Goal: Task Accomplishment & Management: Use online tool/utility

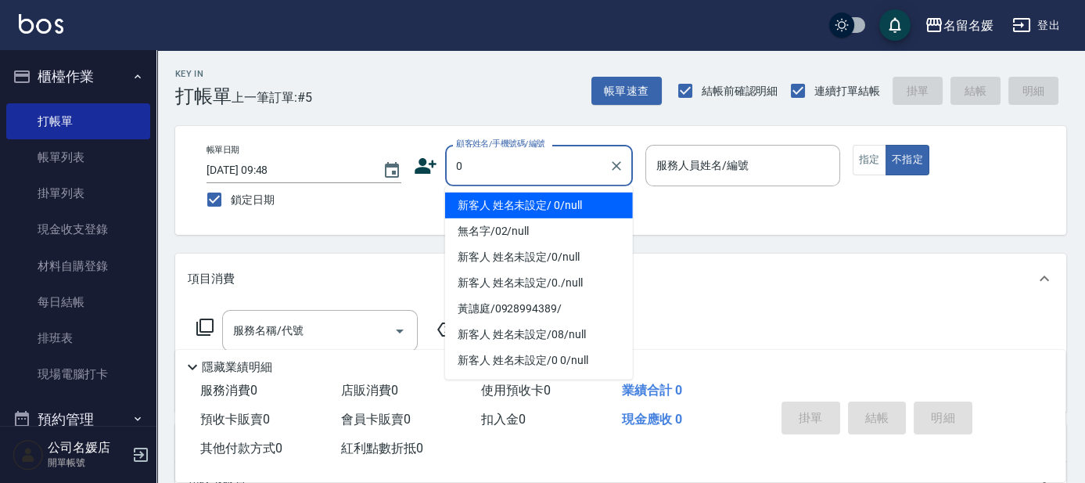
type input "新客人 姓名未設定/ 0/null"
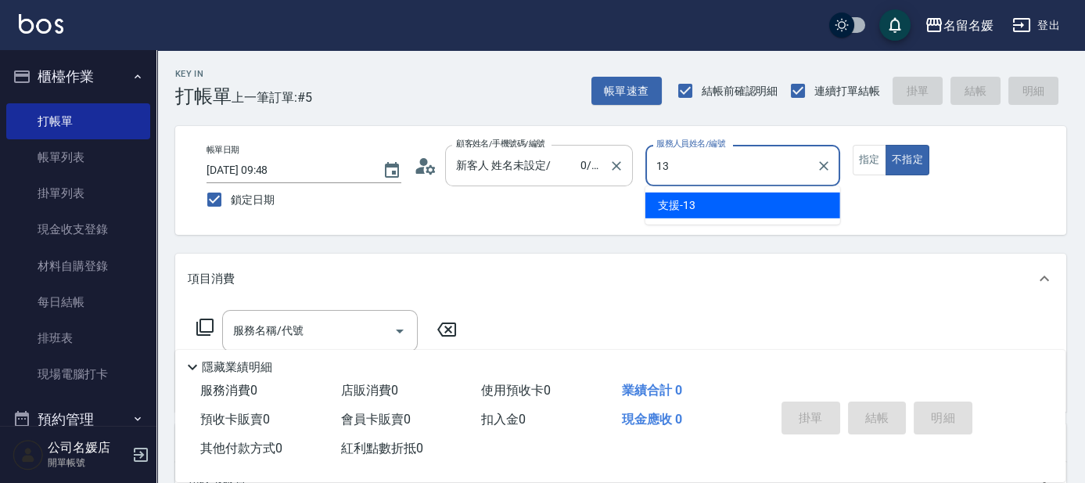
type input "13"
type button "false"
type input "支援-13"
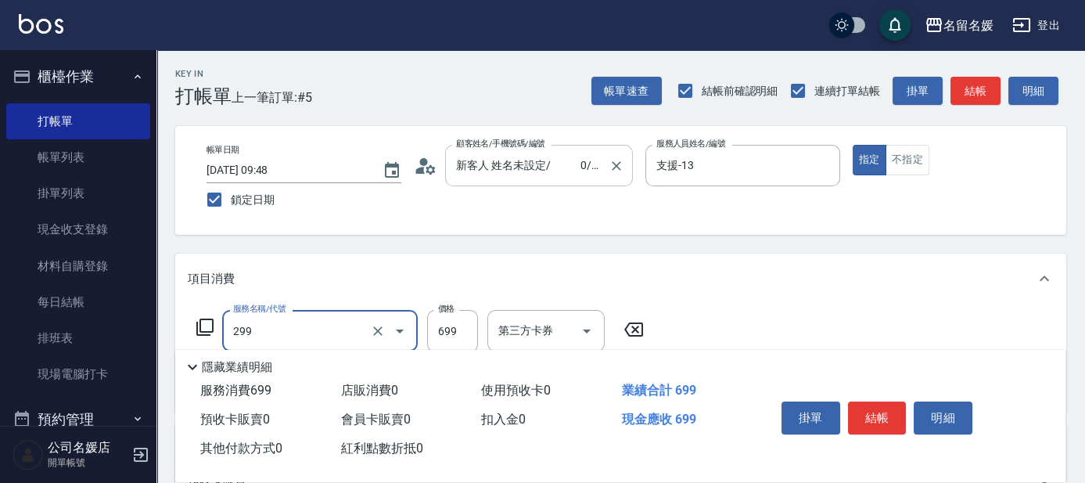
type input "滾珠洗髮699(299)"
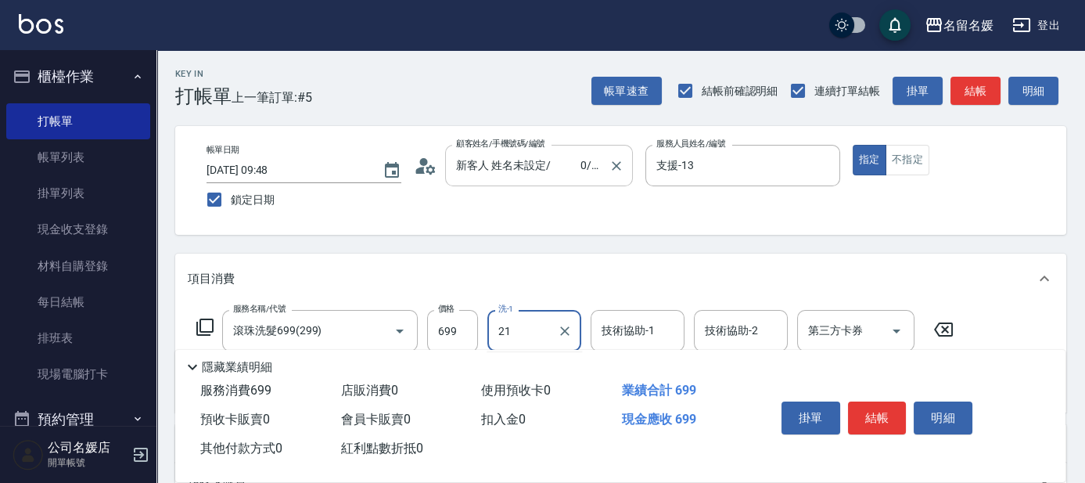
type input "21"
type input "2"
type input "[PERSON_NAME]-21"
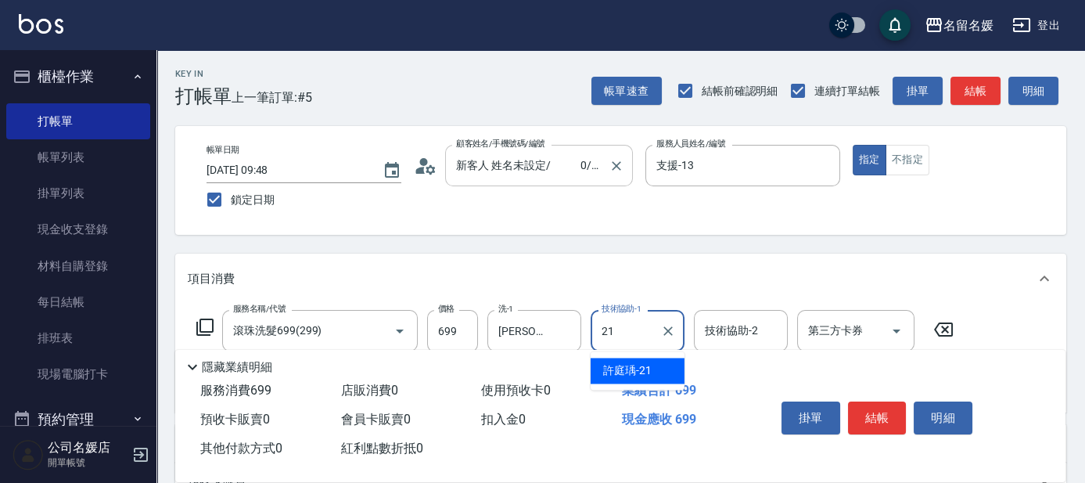
type input "[PERSON_NAME]-21"
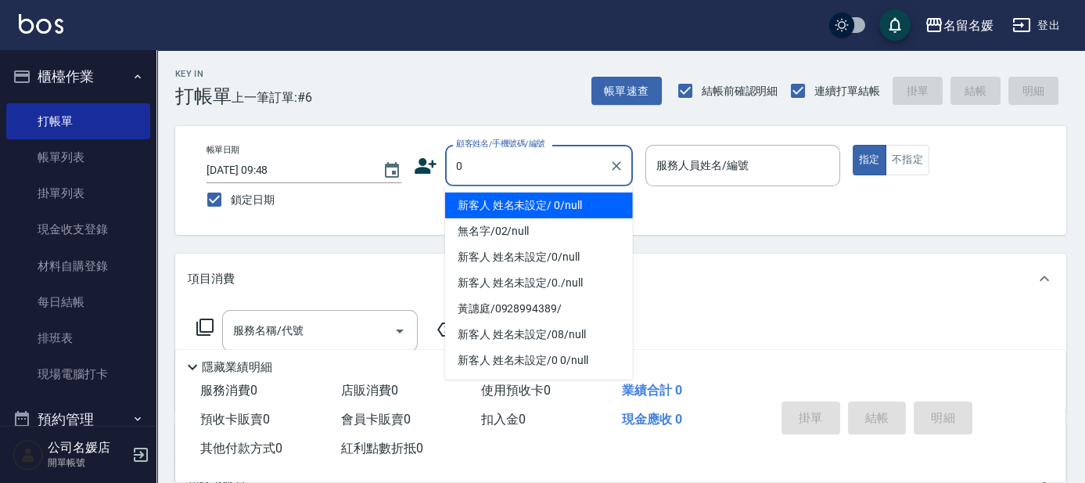
type input "0"
type input "04"
type input "新客人 姓名未設定/ 0/null"
type input "04"
type button "true"
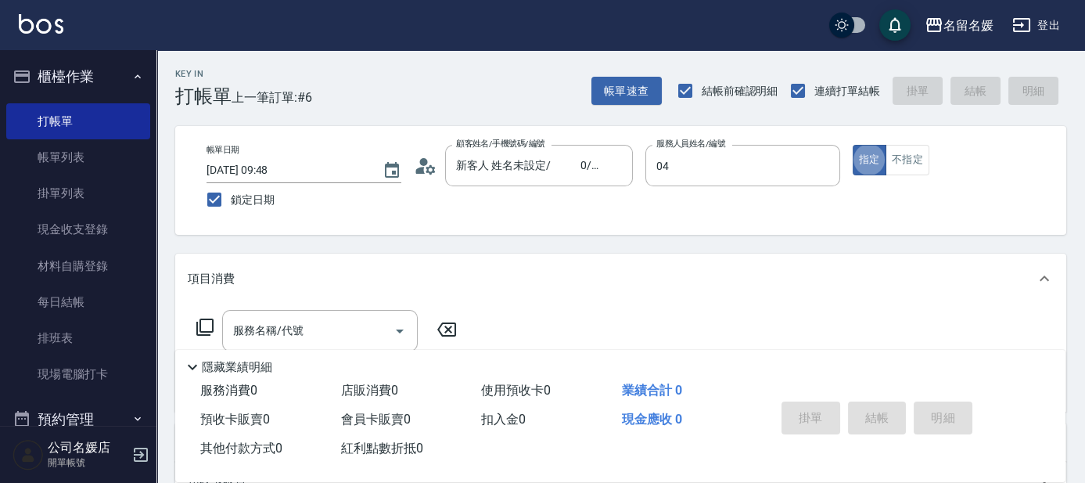
type input "[PERSON_NAME]-04"
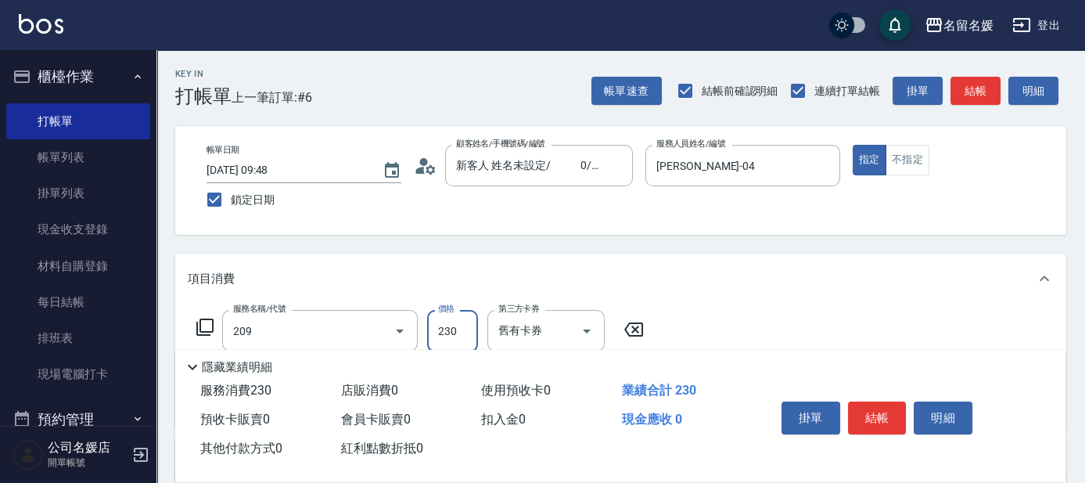
type input "洗髮券-(卡)230(209)"
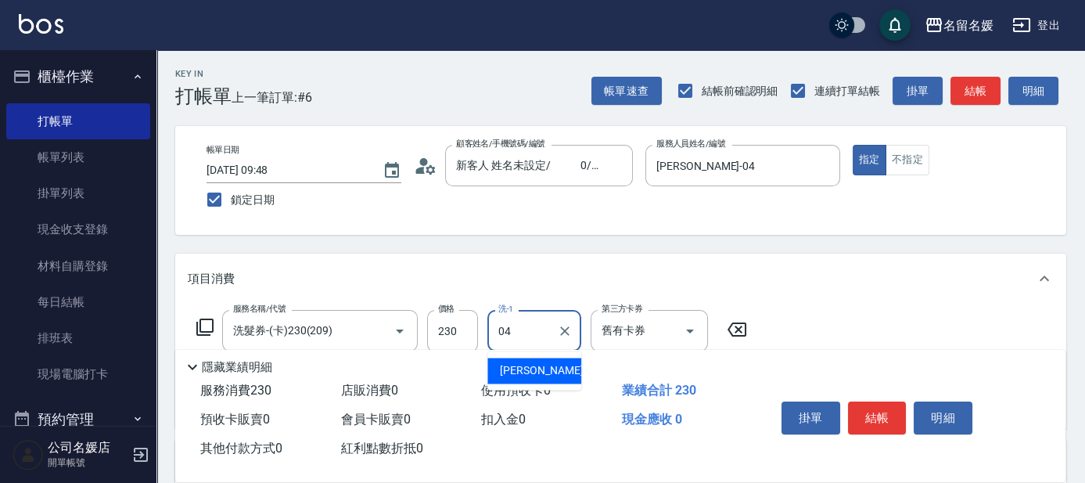
type input "[PERSON_NAME]-04"
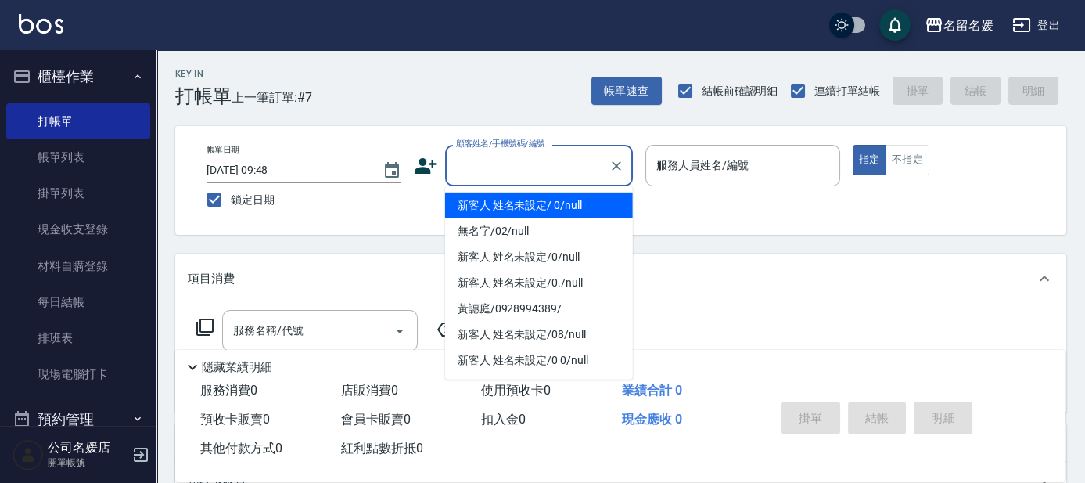
type input "13"
type input "新客人 姓名未設定/ 0/null"
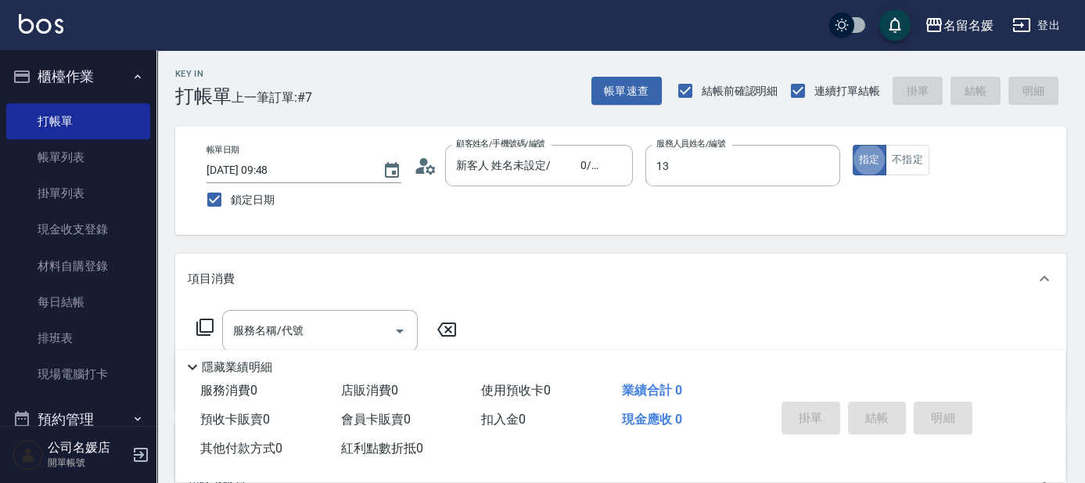
type input "支援-13"
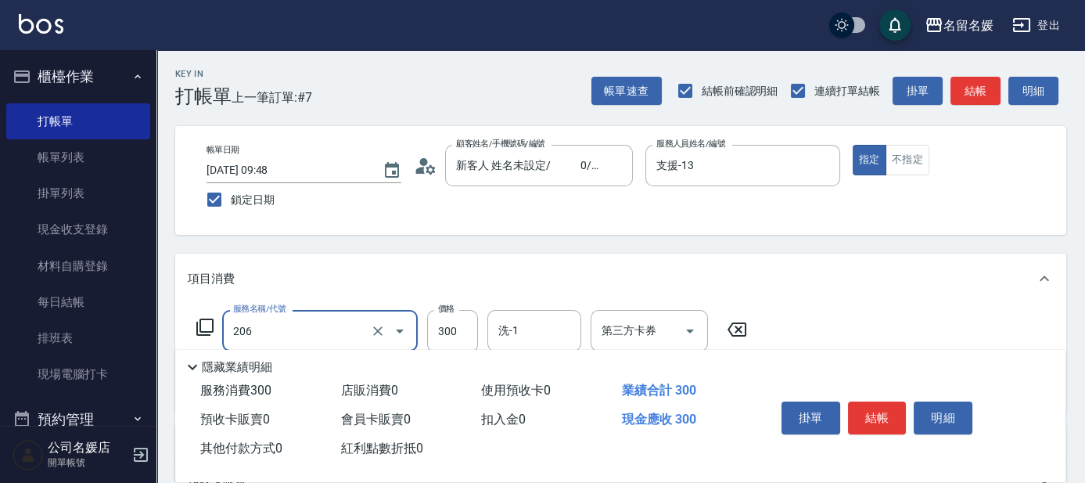
type input "洗髮[300](206)"
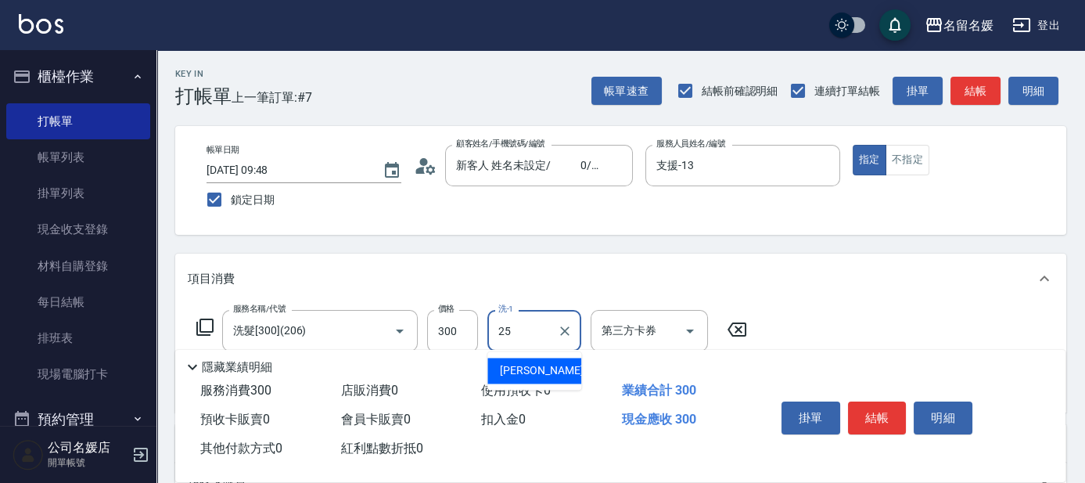
type input "[PERSON_NAME]-25"
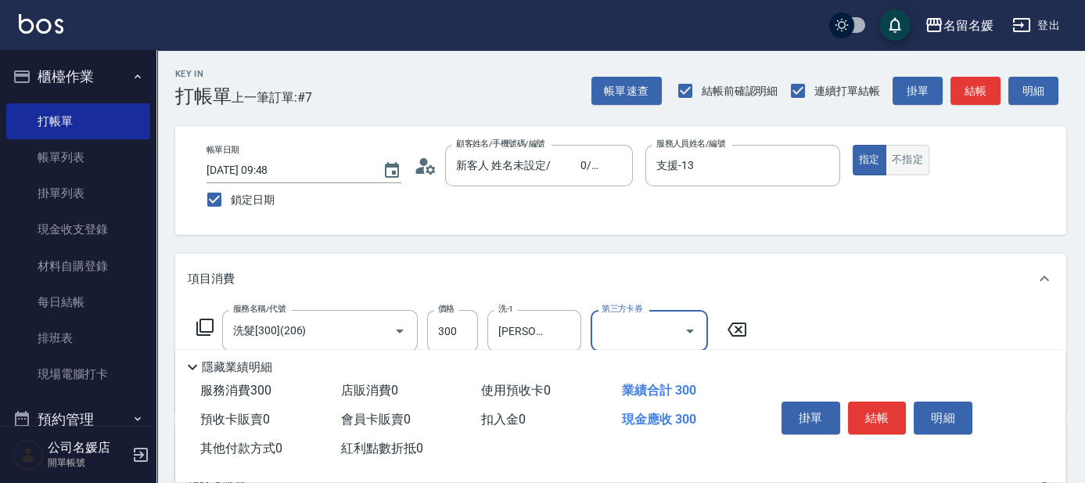
click at [904, 159] on button "不指定" at bounding box center [908, 160] width 44 height 31
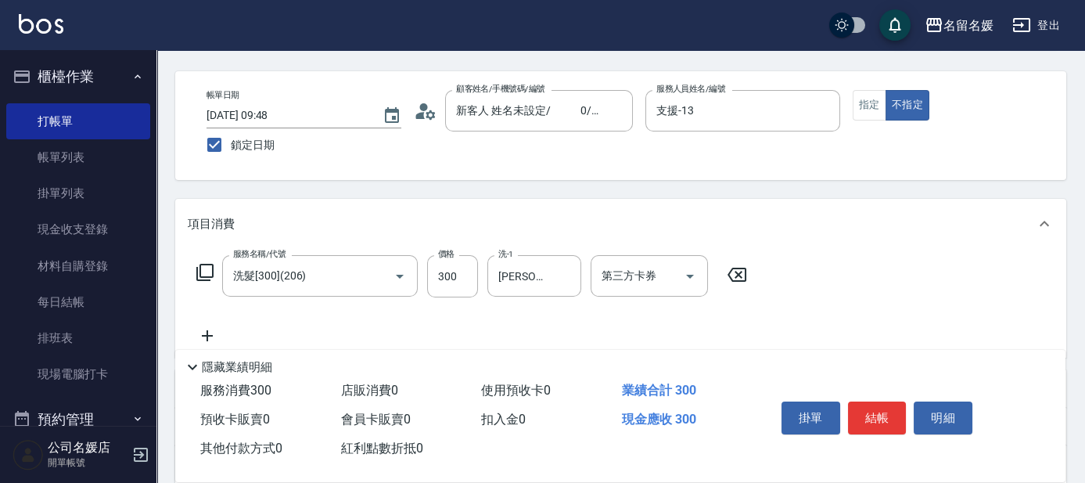
scroll to position [70, 0]
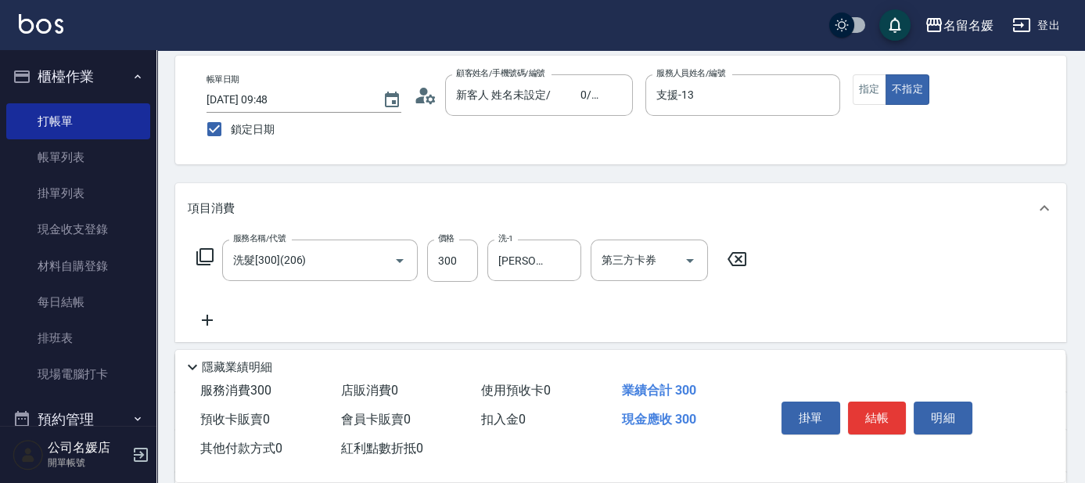
click at [207, 317] on icon at bounding box center [207, 320] width 11 height 11
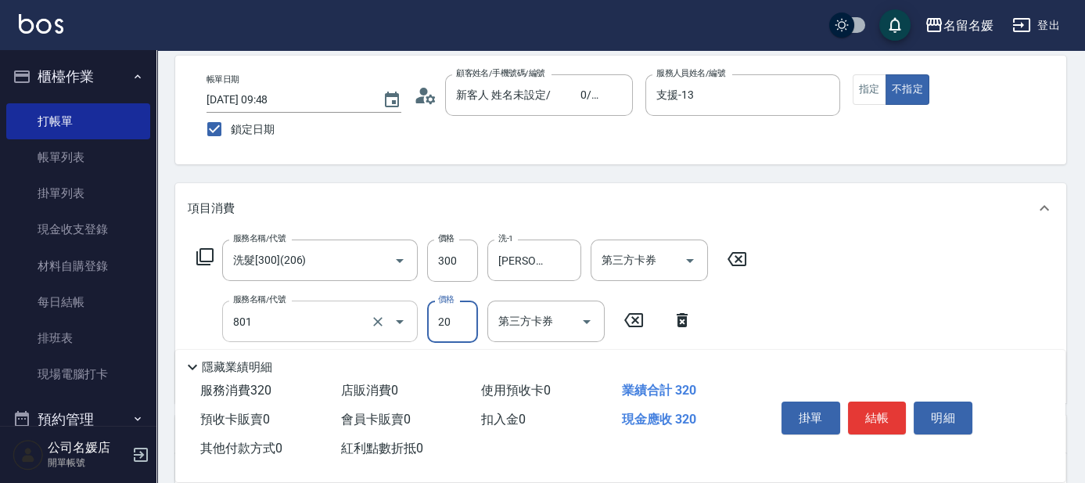
type input "潤絲(801)"
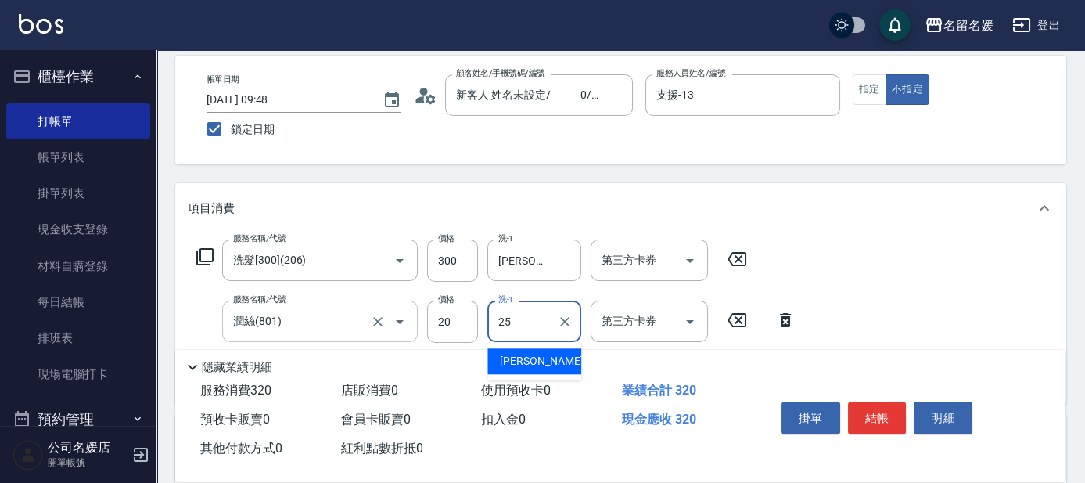
type input "[PERSON_NAME]-25"
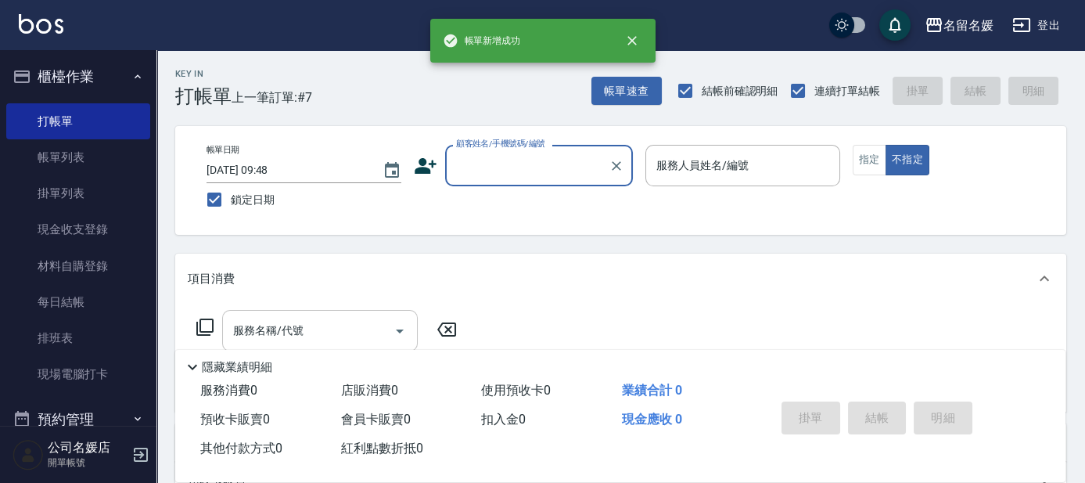
scroll to position [0, 0]
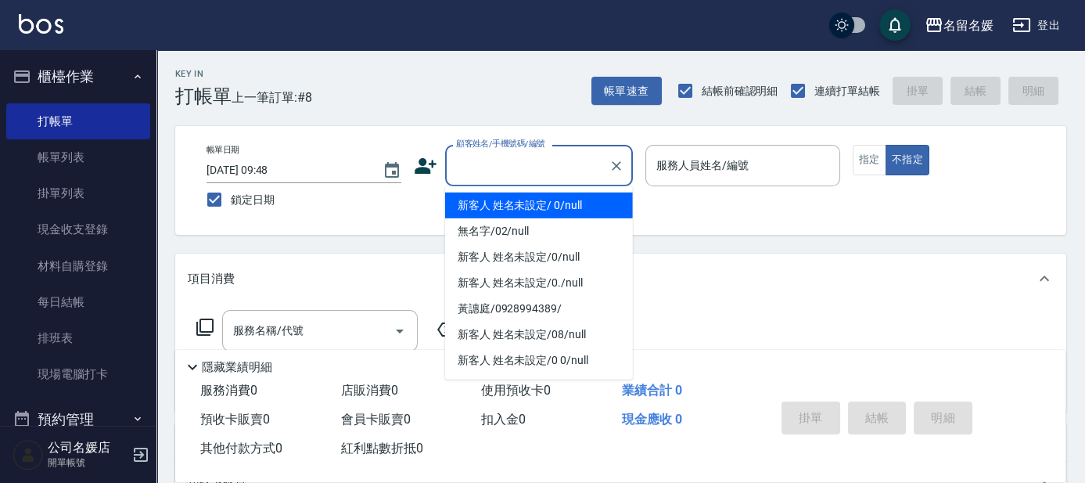
type input "0"
type input "新客人 姓名未設定/ 0/null"
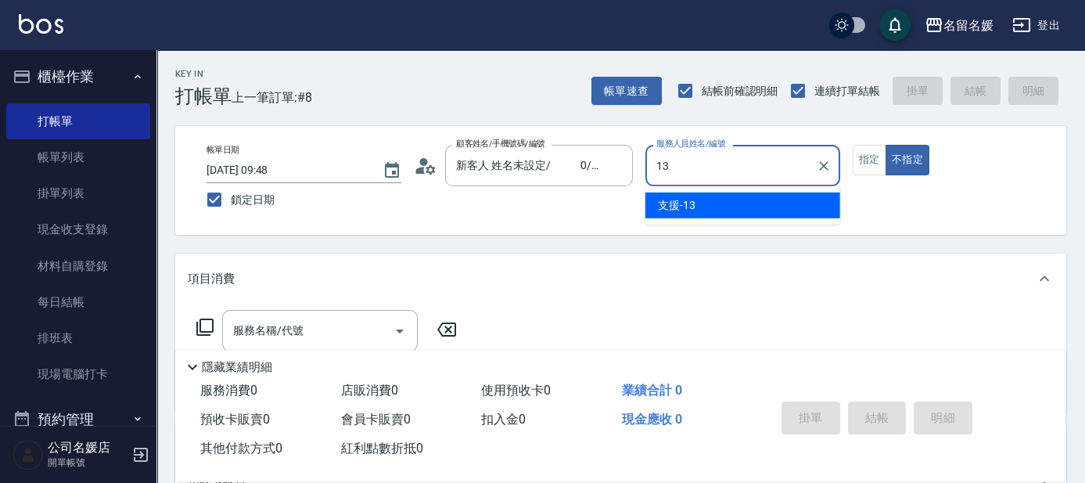
type input "支援-13"
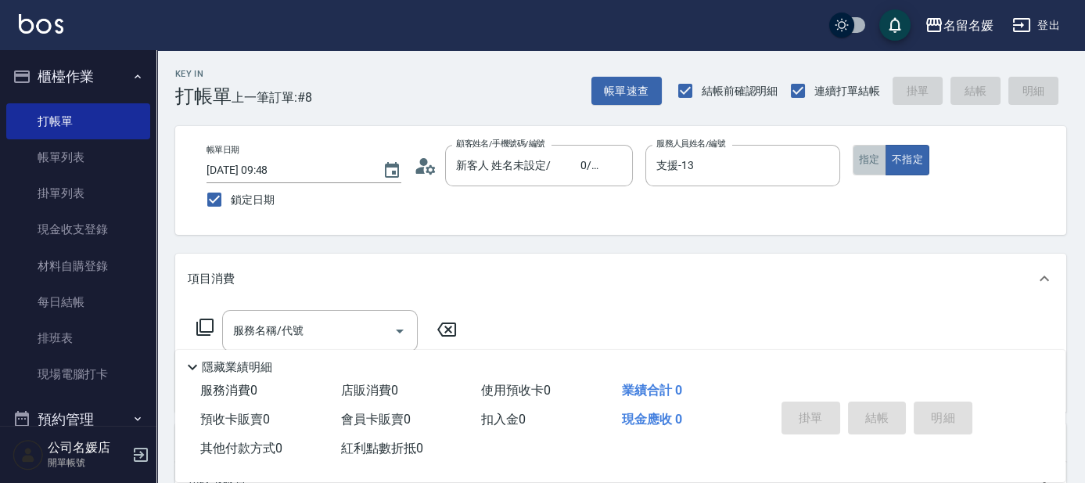
click at [859, 156] on button "指定" at bounding box center [870, 160] width 34 height 31
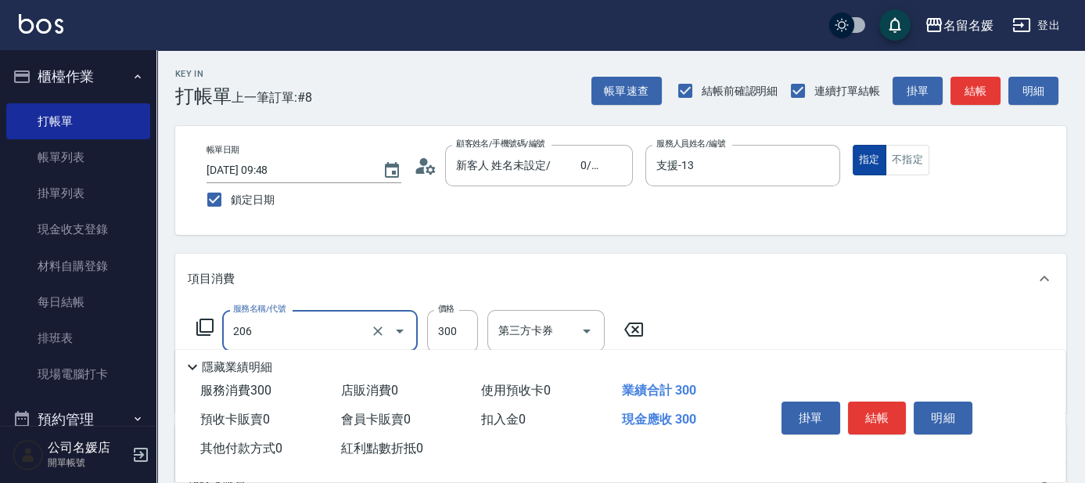
type input "洗髮[300](206)"
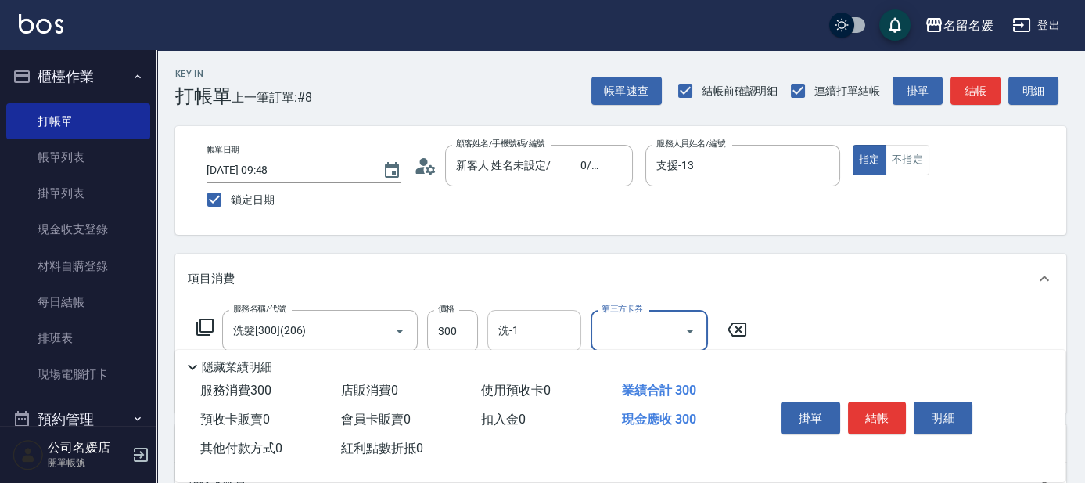
click at [487, 314] on div "洗-1" at bounding box center [534, 330] width 94 height 41
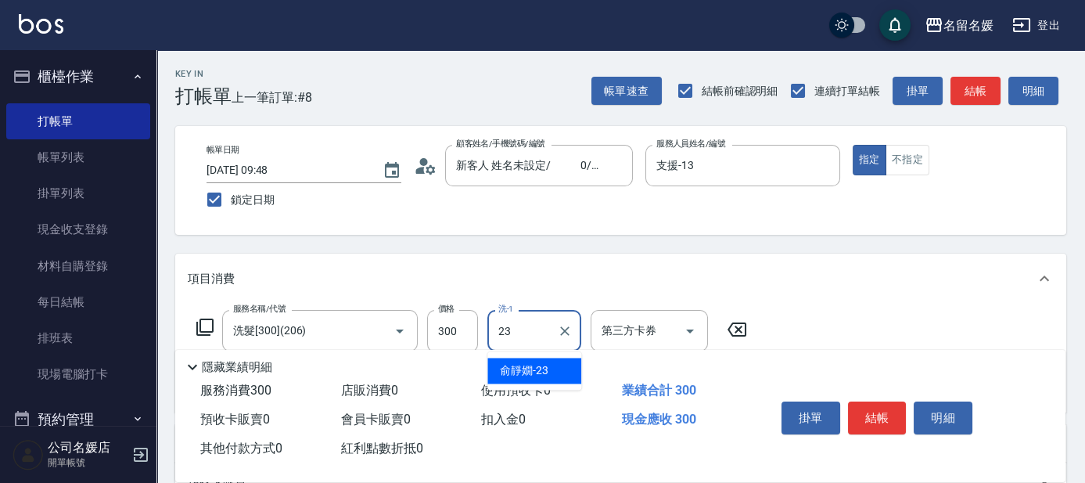
type input "俞靜嫺-23"
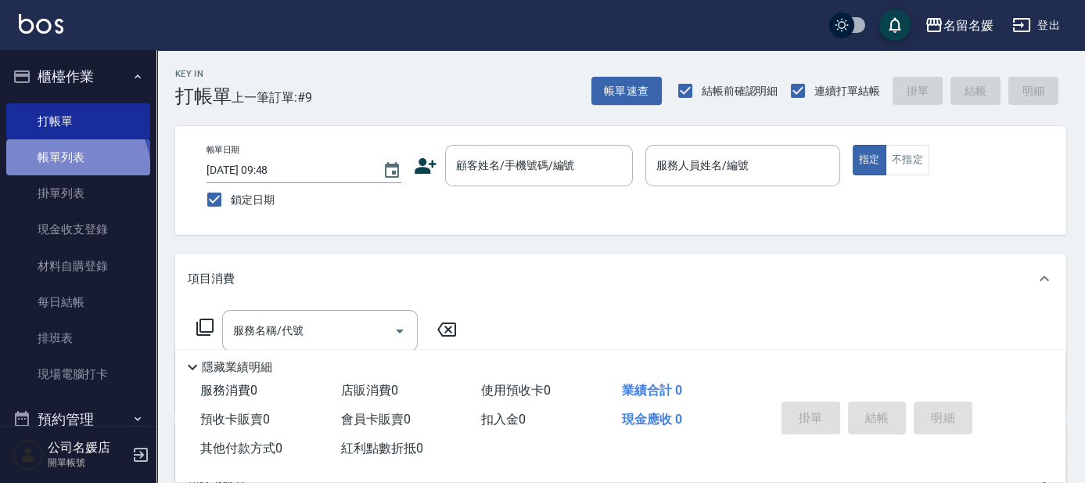
click at [64, 172] on link "帳單列表" at bounding box center [78, 157] width 144 height 36
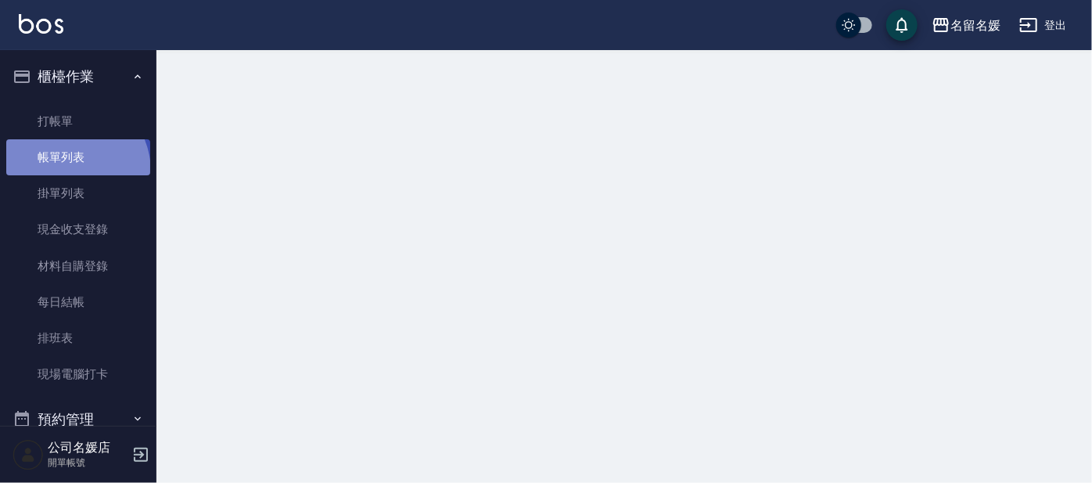
click at [64, 172] on link "帳單列表" at bounding box center [78, 157] width 144 height 36
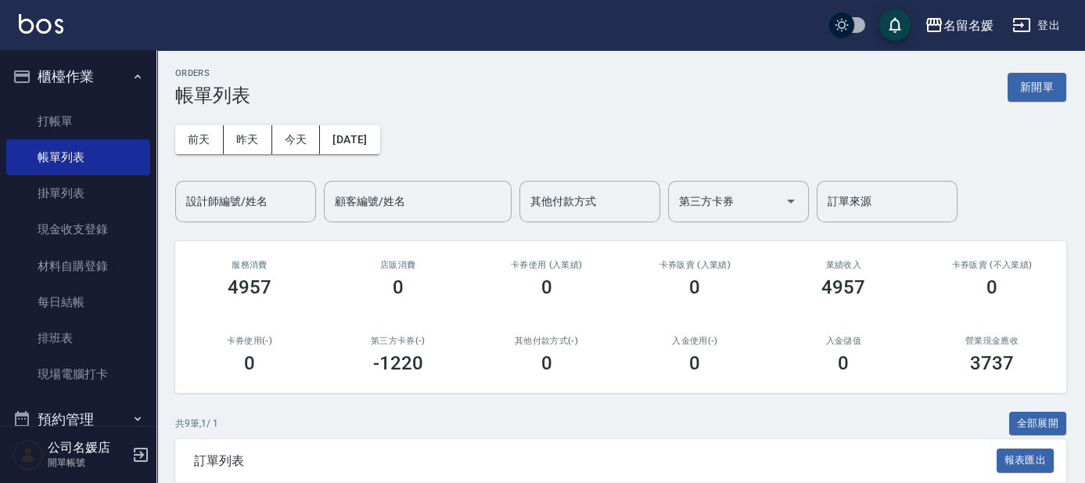
scroll to position [355, 0]
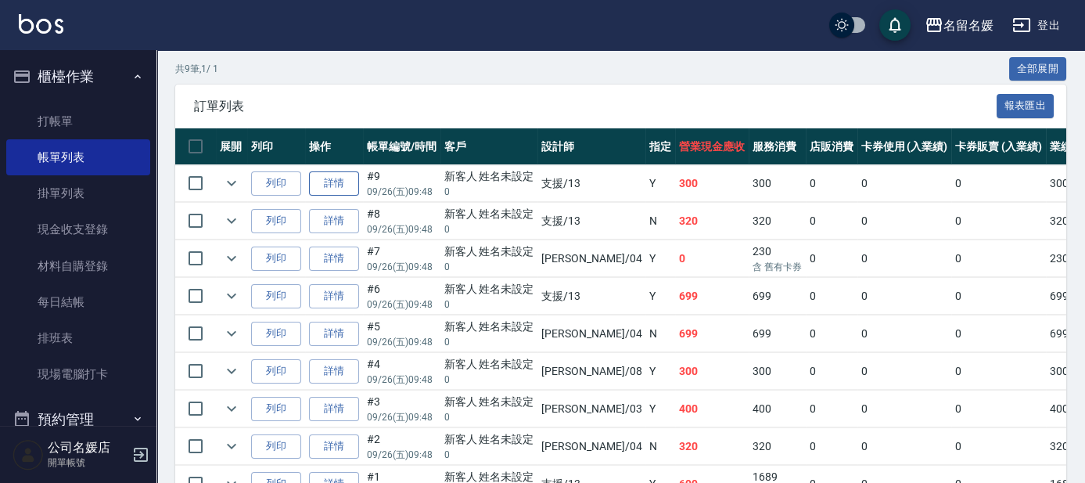
click at [354, 185] on link "詳情" at bounding box center [334, 183] width 50 height 24
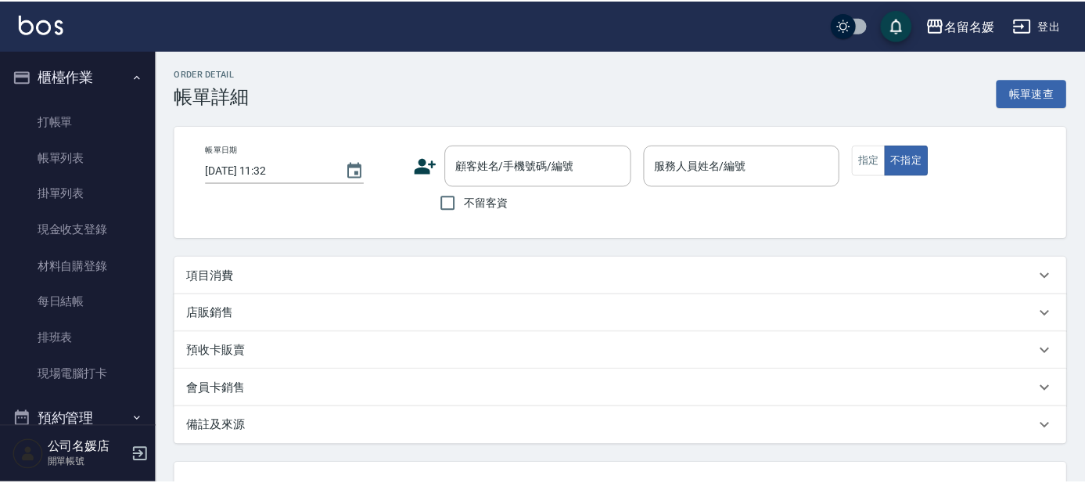
scroll to position [129, 0]
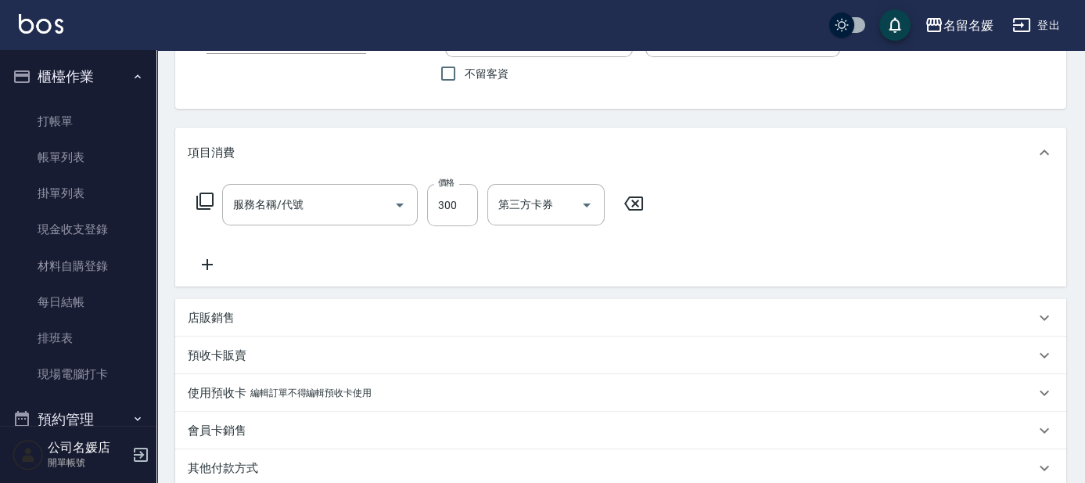
type input "[DATE] 09:48"
type input "支援-13"
type input "洗髮[300](206)"
click at [210, 269] on icon at bounding box center [207, 264] width 39 height 19
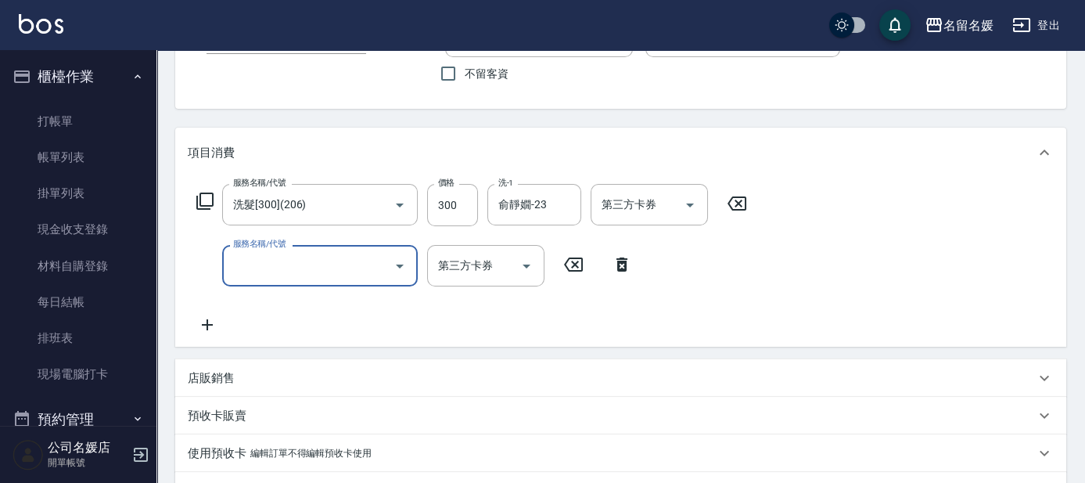
type input "新客人 姓名未設定/ 0/null"
type input "單梳(808)"
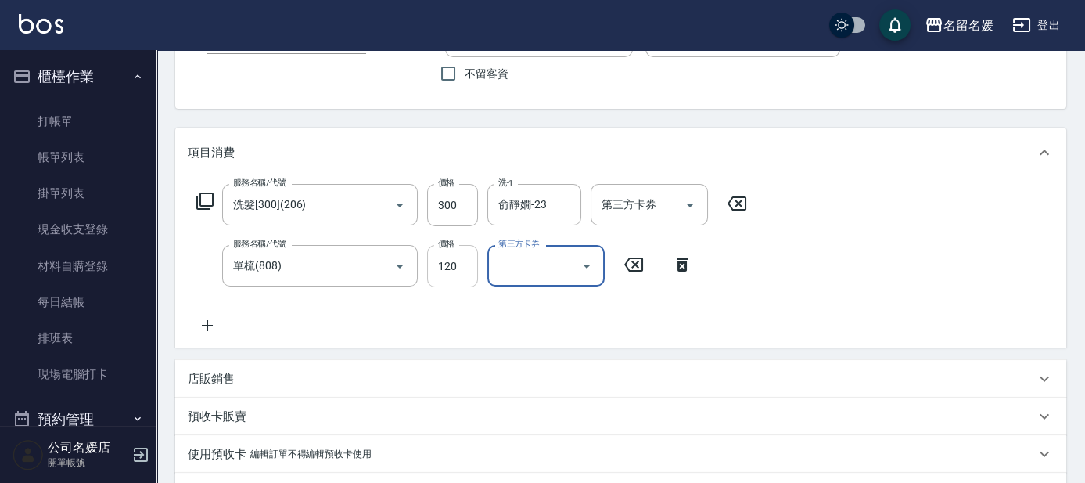
click at [451, 264] on input "120" at bounding box center [452, 266] width 51 height 42
type input "100"
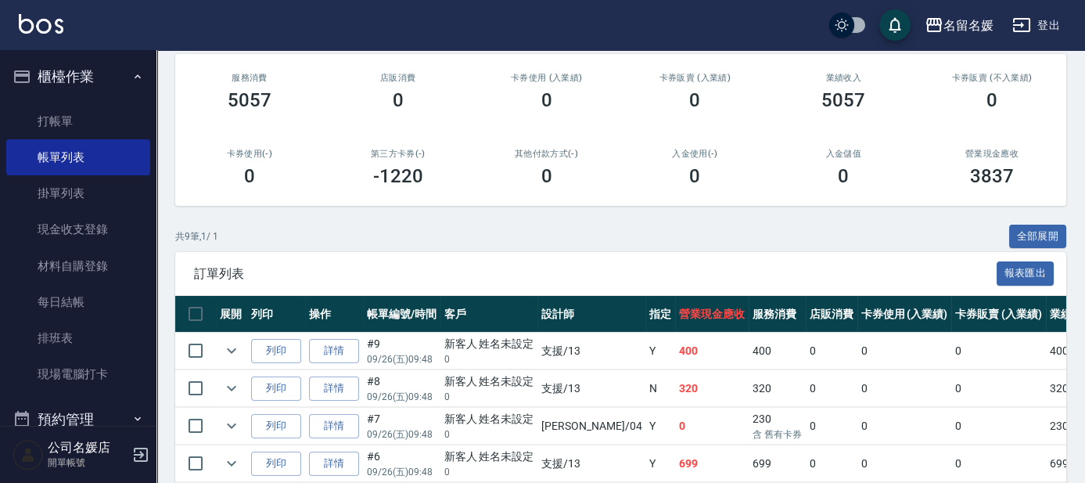
scroll to position [213, 0]
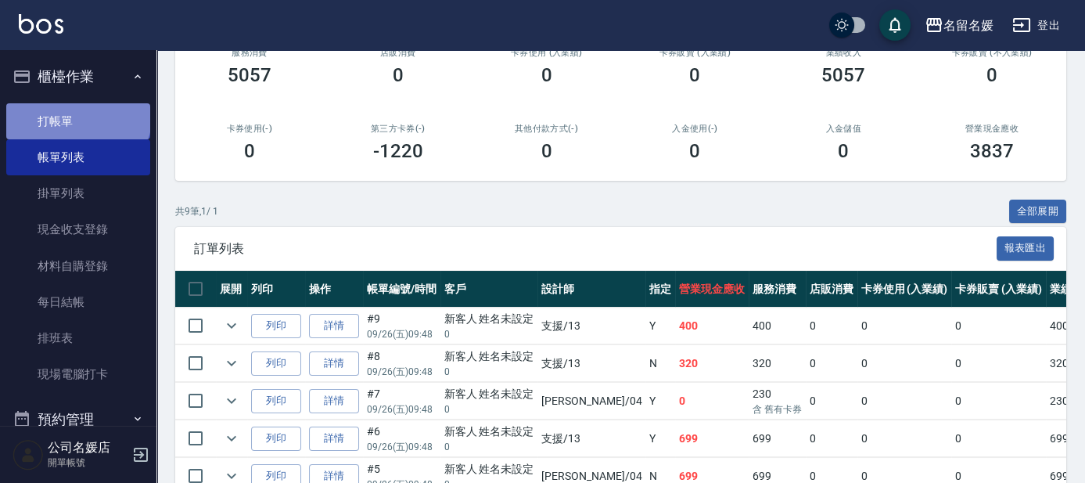
click at [77, 113] on link "打帳單" at bounding box center [78, 121] width 144 height 36
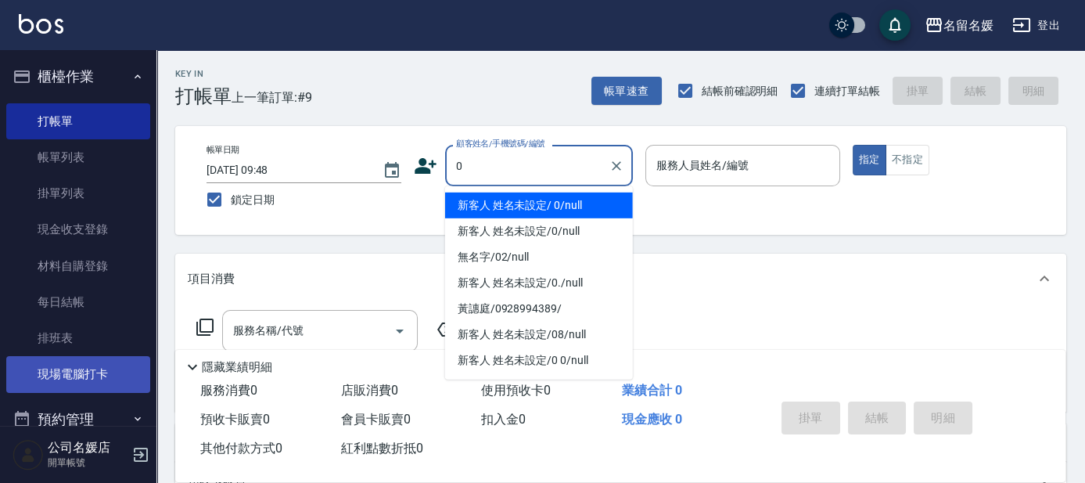
type input "0"
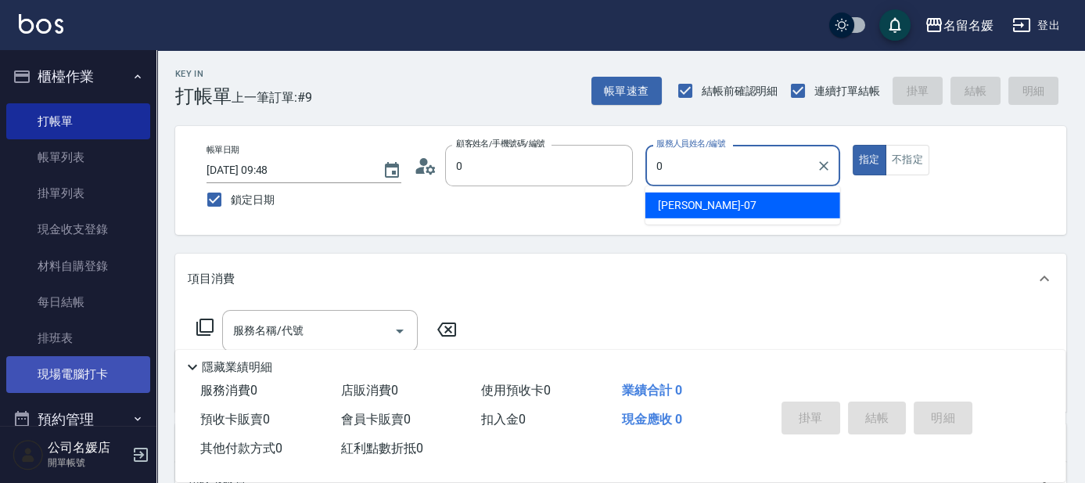
type input "新客人 姓名未設定/ 0/null"
type input "07"
type button "true"
type input "[PERSON_NAME]-07"
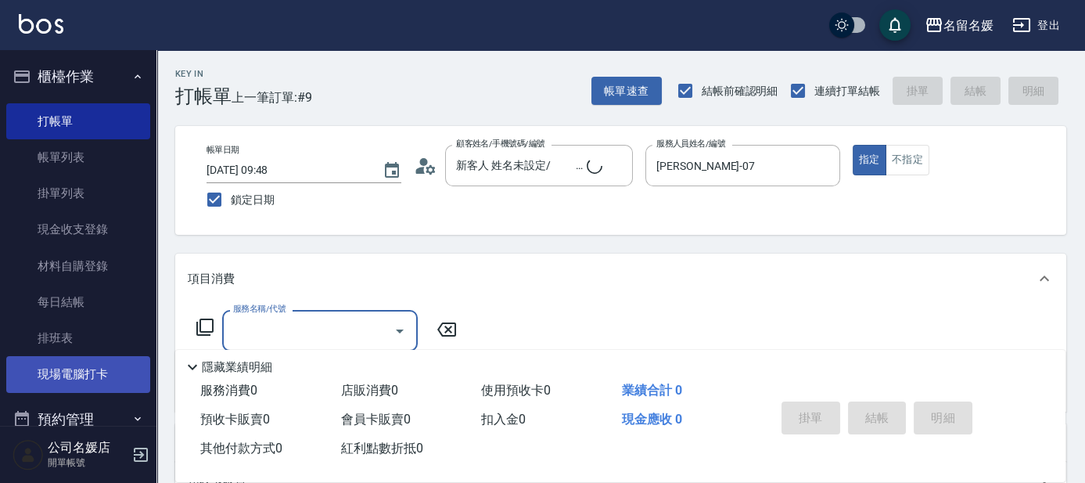
type input "新客人 姓名未設定/0/null"
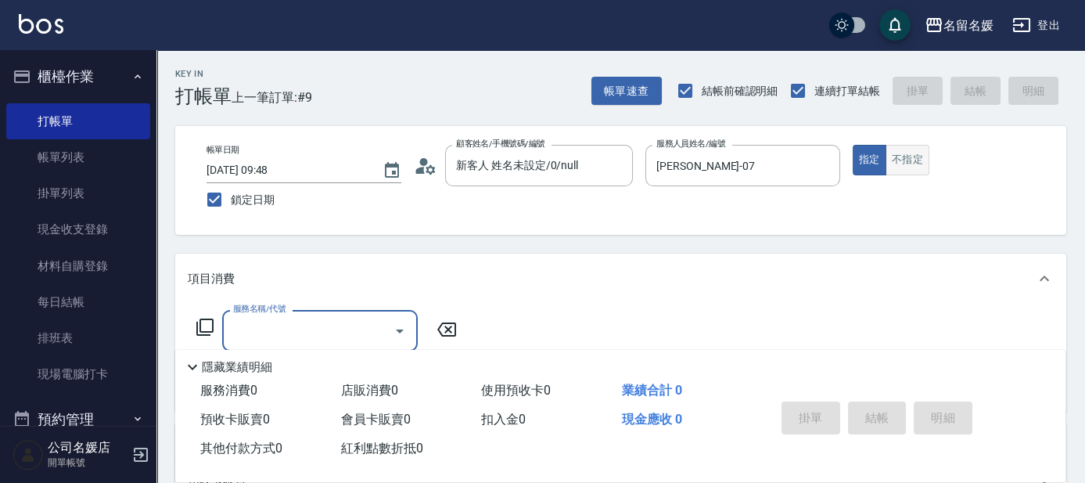
click at [911, 158] on button "不指定" at bounding box center [908, 160] width 44 height 31
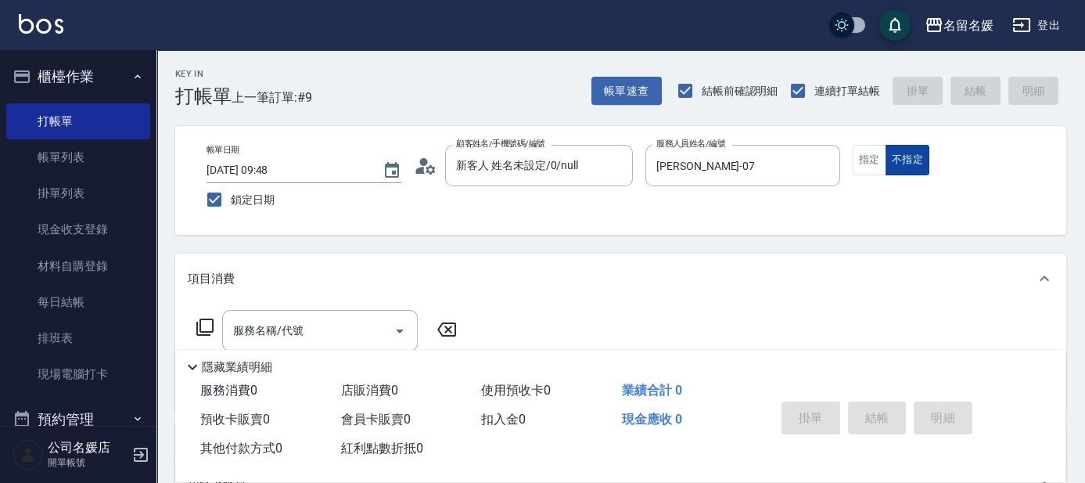
type button "false"
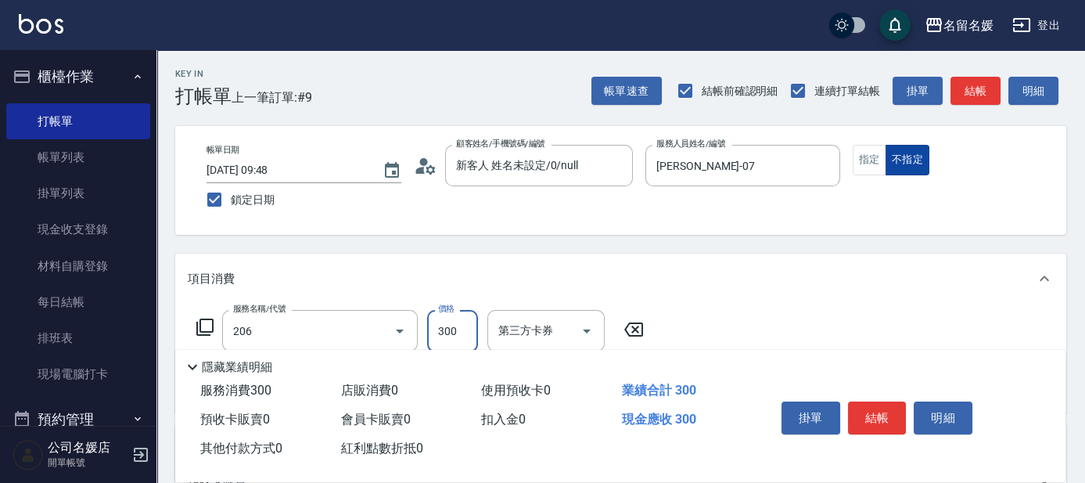
type input "洗髮[300](206)"
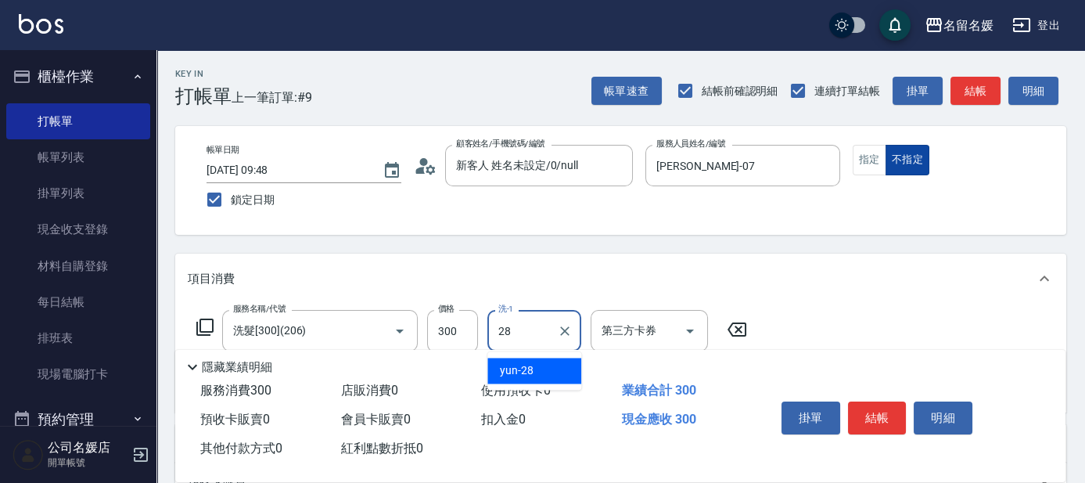
type input "yun-28"
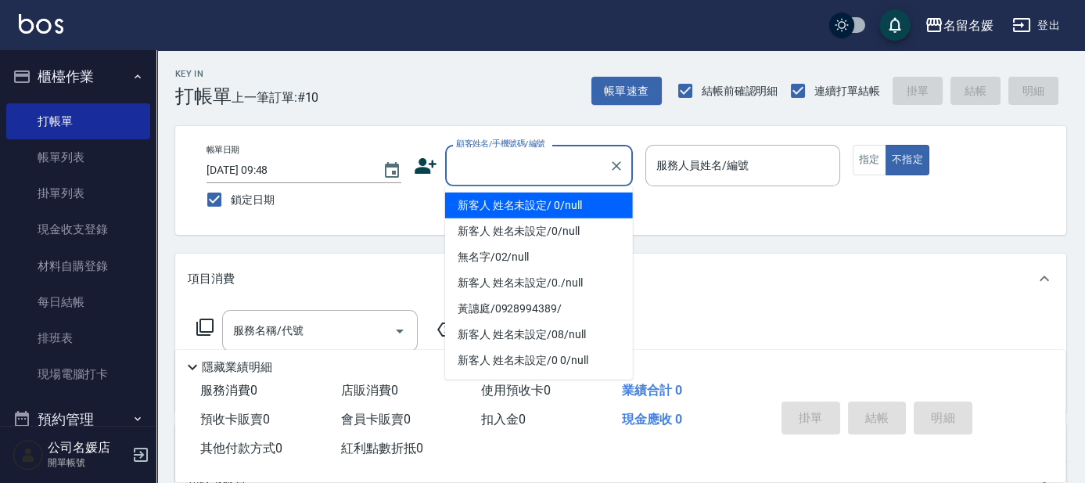
type input "新客人 姓名未設定/ 0/null"
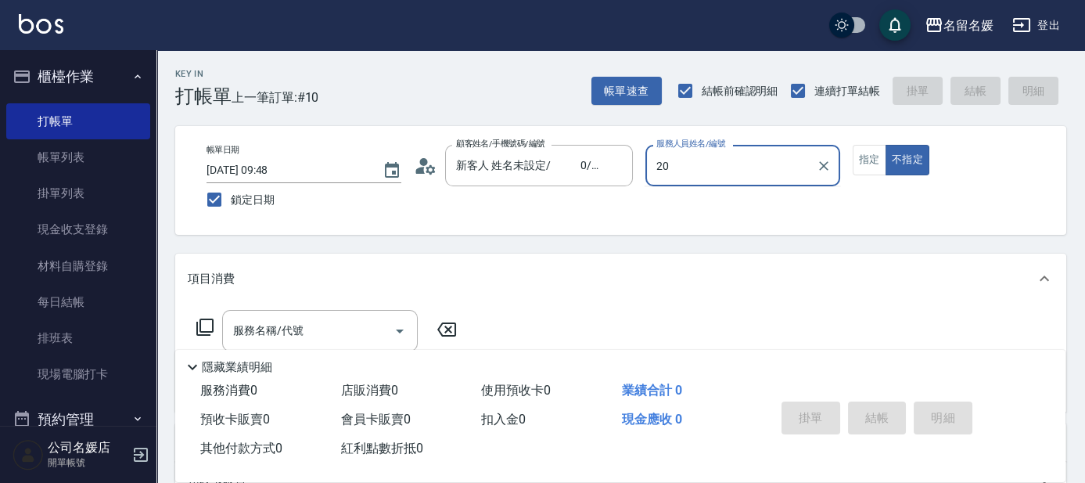
type input "2"
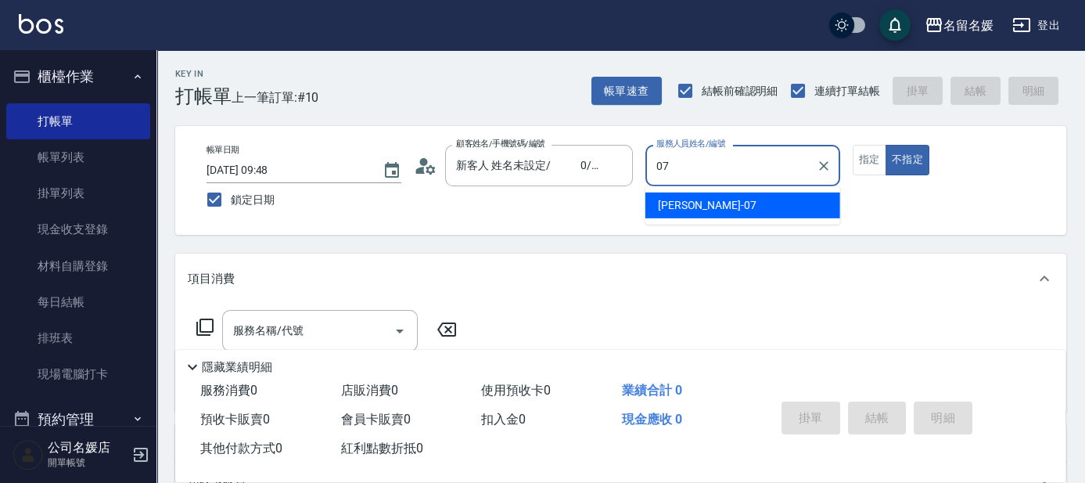
type input "[PERSON_NAME]-07"
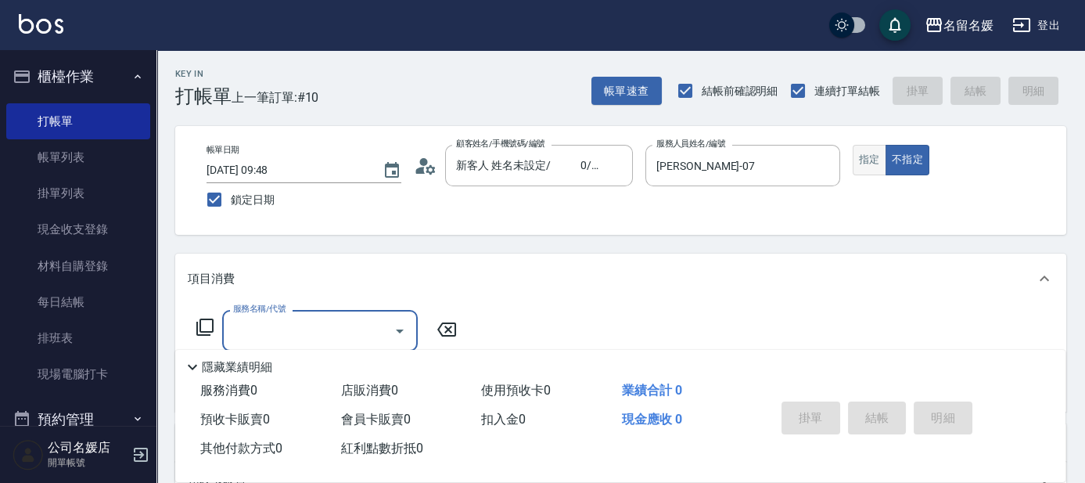
click at [867, 163] on button "指定" at bounding box center [870, 160] width 34 height 31
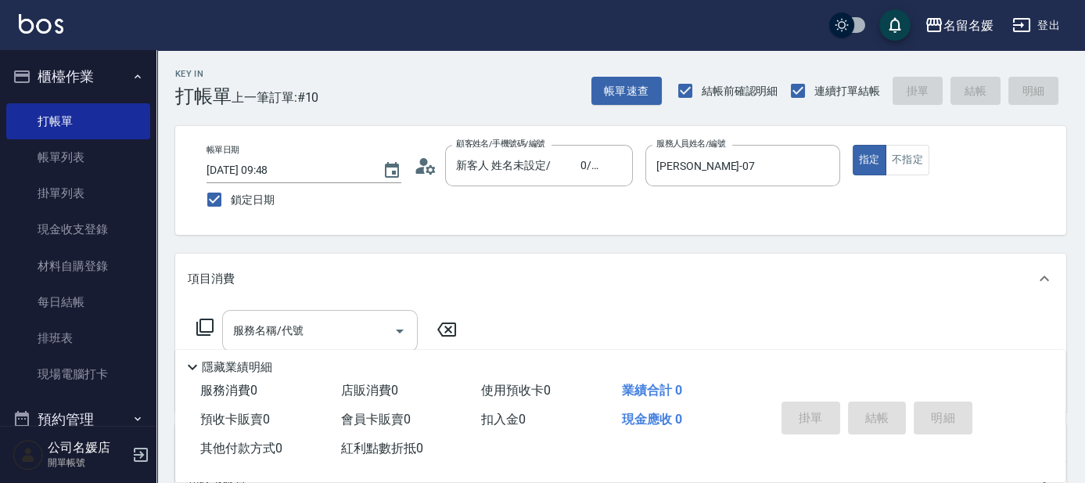
click at [247, 334] on div "服務名稱/代號 服務名稱/代號" at bounding box center [320, 330] width 196 height 41
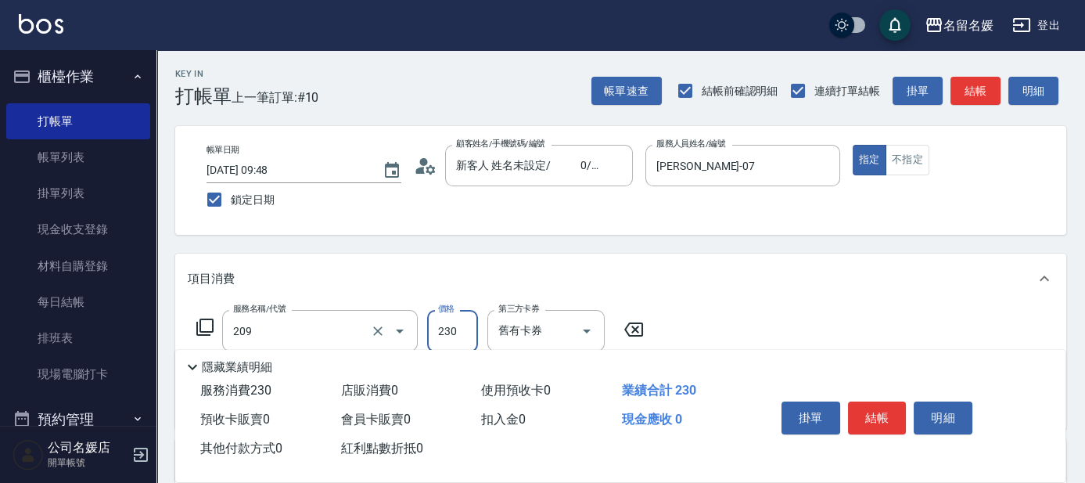
type input "洗髮券-(卡)230(209)"
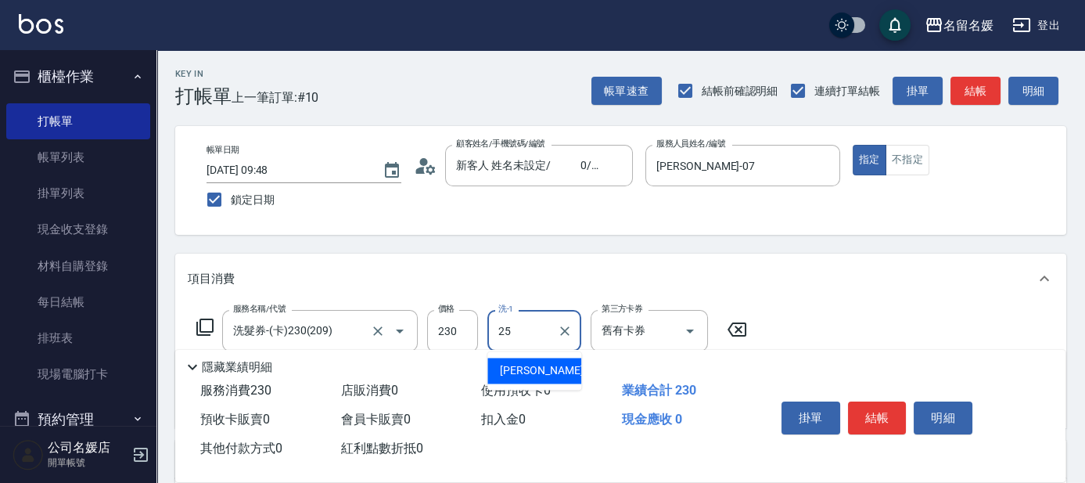
type input "[PERSON_NAME]-25"
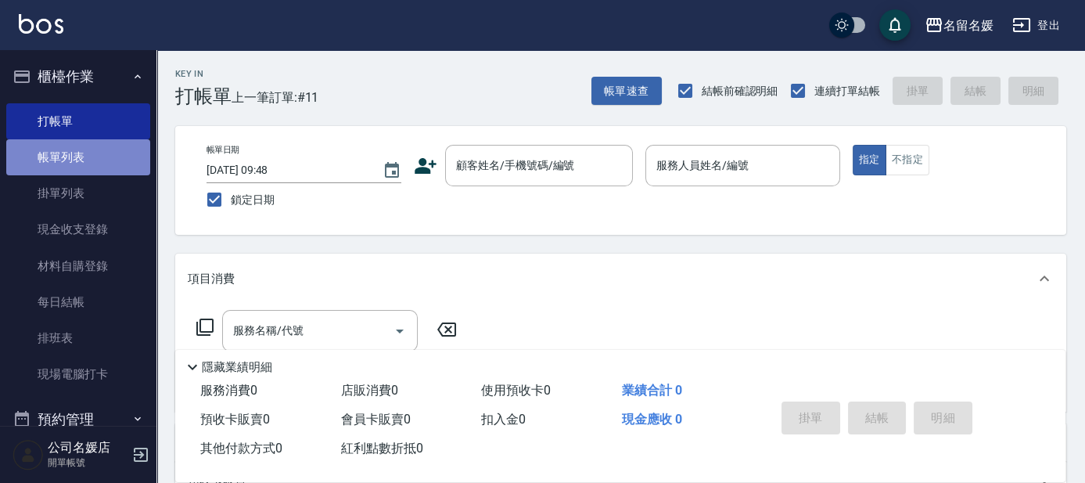
click at [108, 150] on link "帳單列表" at bounding box center [78, 157] width 144 height 36
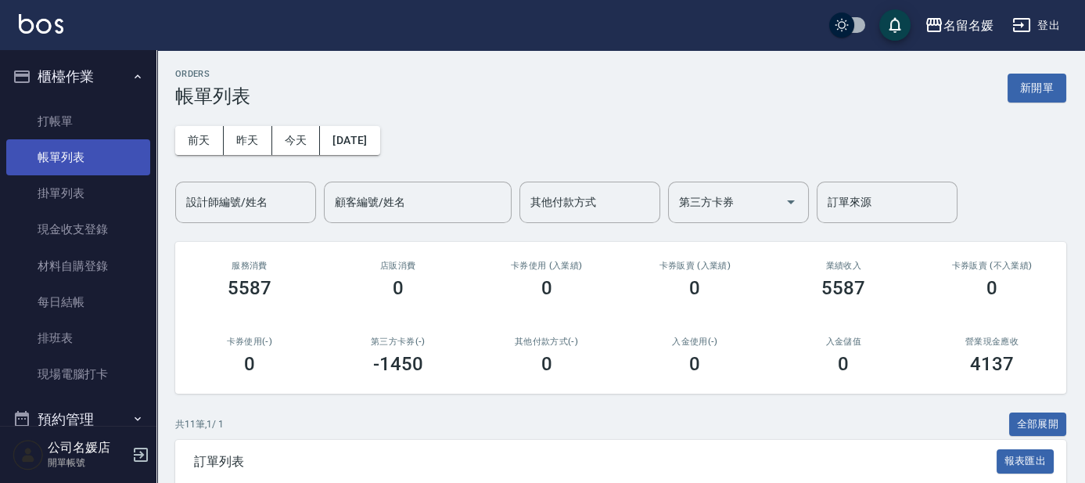
click at [95, 153] on link "帳單列表" at bounding box center [78, 157] width 144 height 36
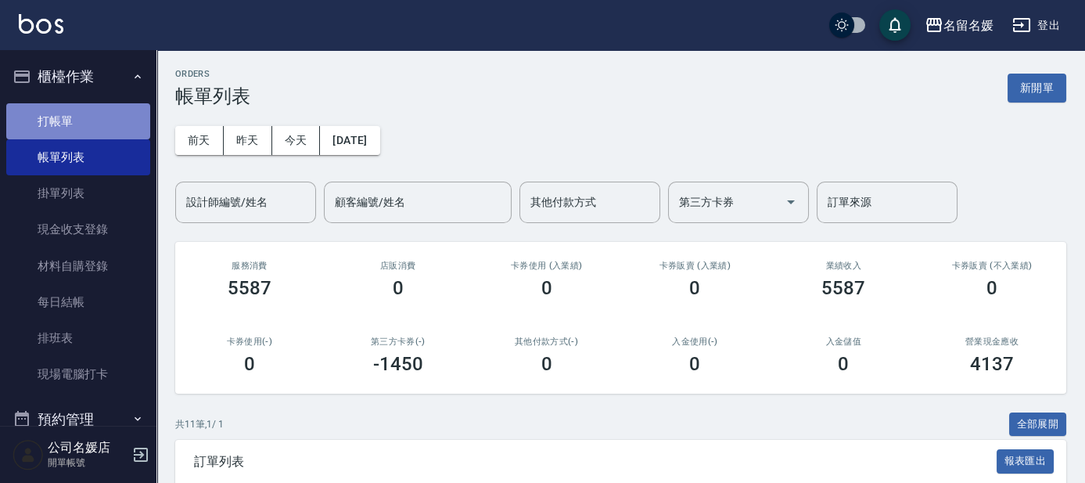
click at [82, 124] on link "打帳單" at bounding box center [78, 121] width 144 height 36
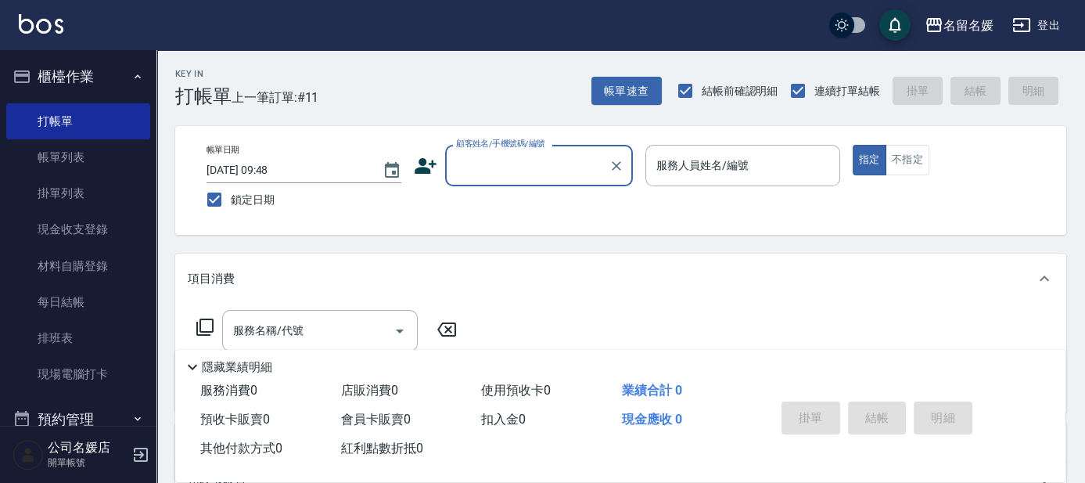
click at [541, 167] on input "顧客姓名/手機號碼/編號" at bounding box center [527, 165] width 150 height 27
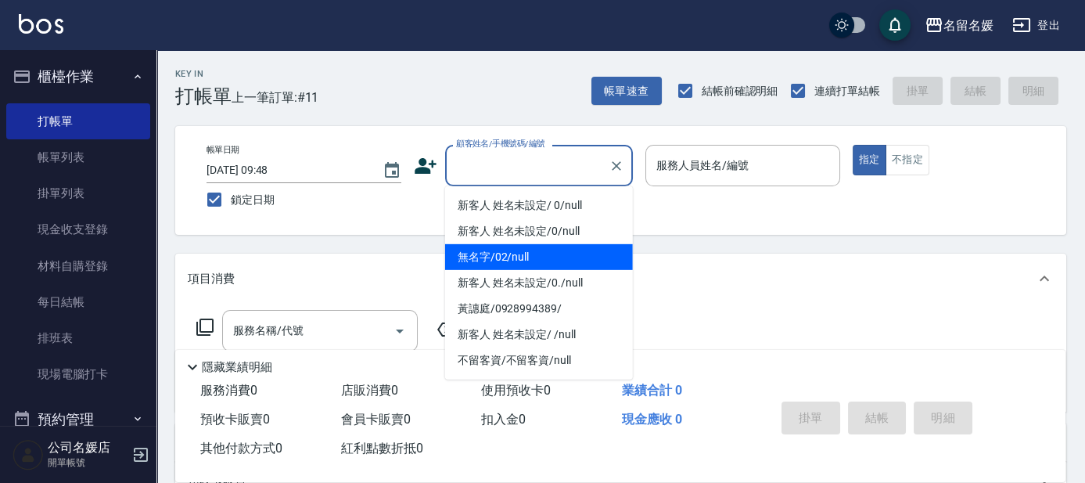
click at [498, 255] on li "無名字/02/null" at bounding box center [539, 257] width 188 height 26
type input "無名字/02/null"
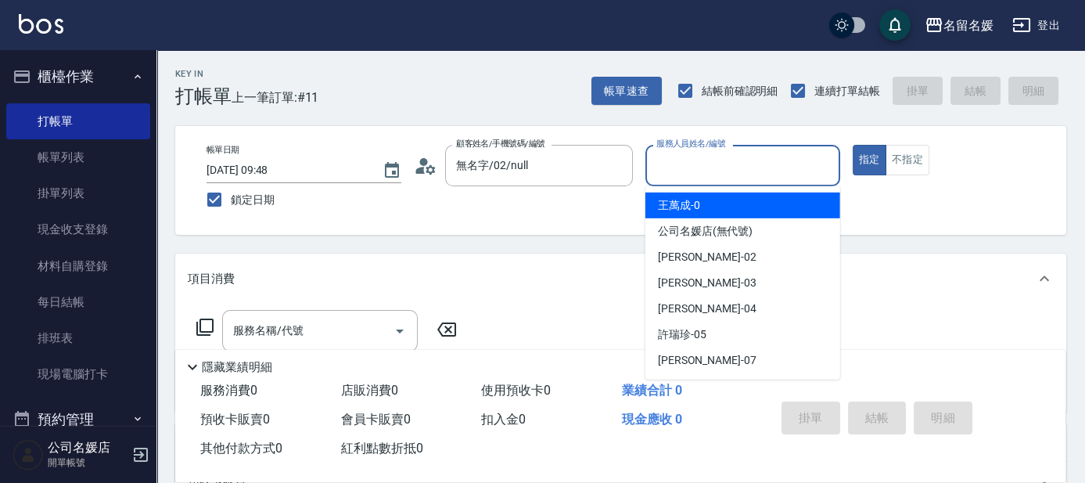
click at [695, 164] on input "服務人員姓名/編號" at bounding box center [743, 165] width 181 height 27
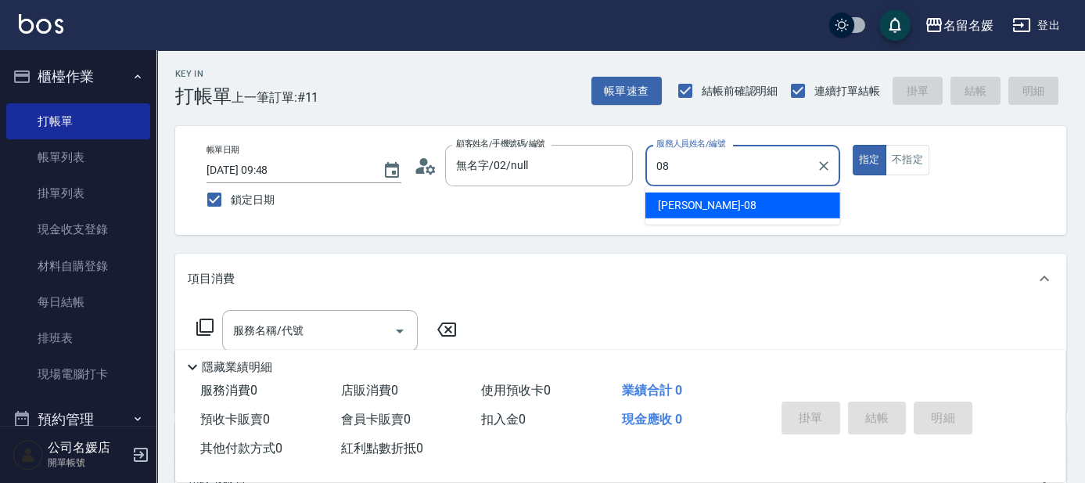
click at [772, 211] on div "[PERSON_NAME]-08" at bounding box center [742, 205] width 195 height 26
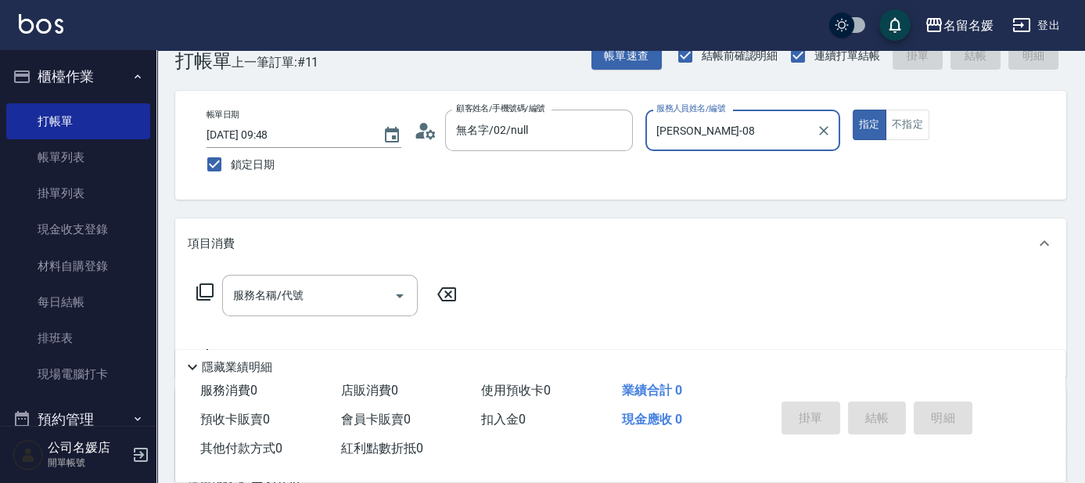
scroll to position [70, 0]
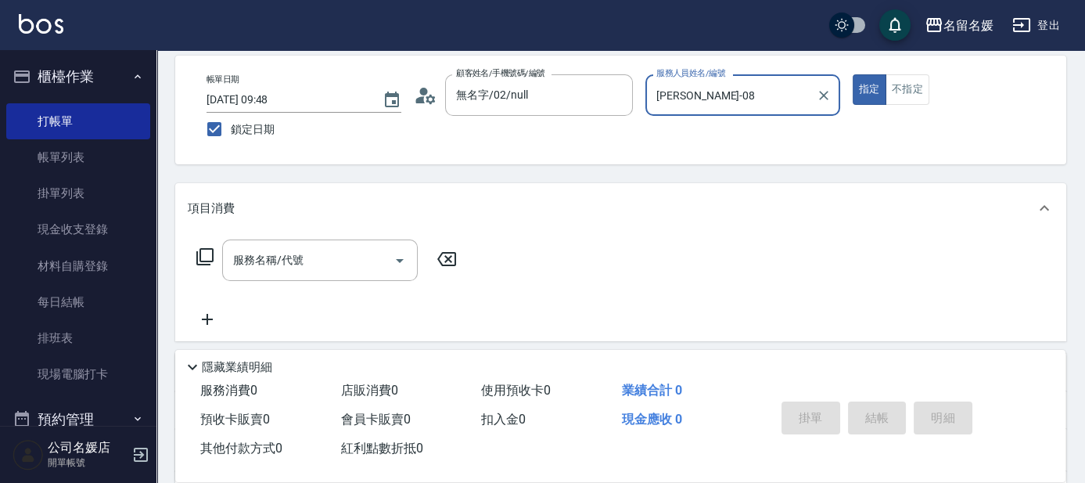
type input "[PERSON_NAME]-08"
click at [206, 255] on icon at bounding box center [205, 256] width 19 height 19
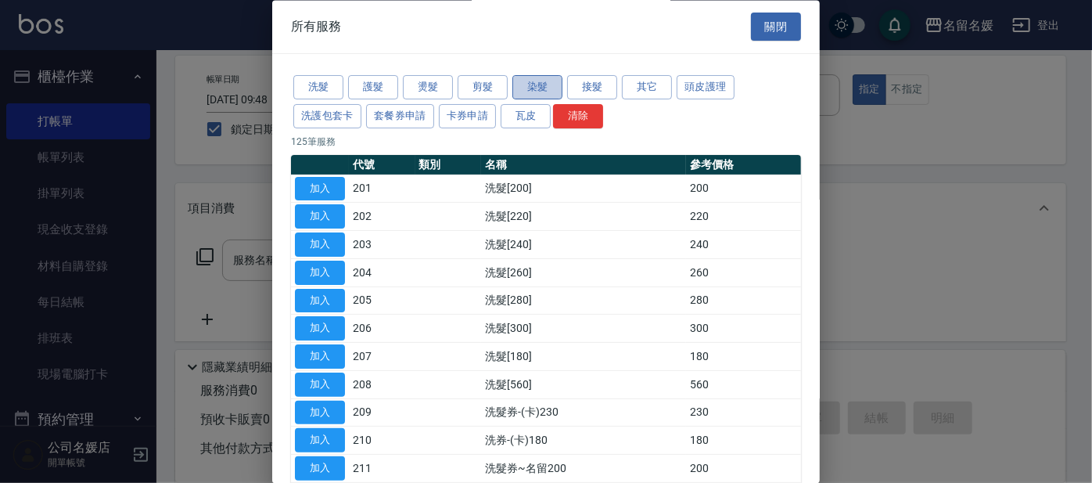
click at [538, 81] on button "染髮" at bounding box center [537, 88] width 50 height 24
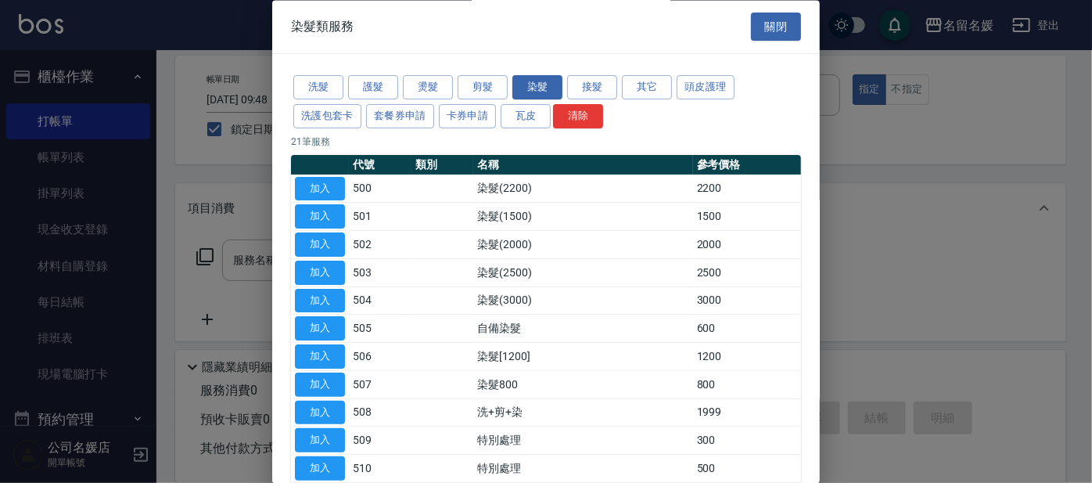
click at [315, 270] on button "加入" at bounding box center [320, 273] width 50 height 24
type input "染髮(2500)(503)"
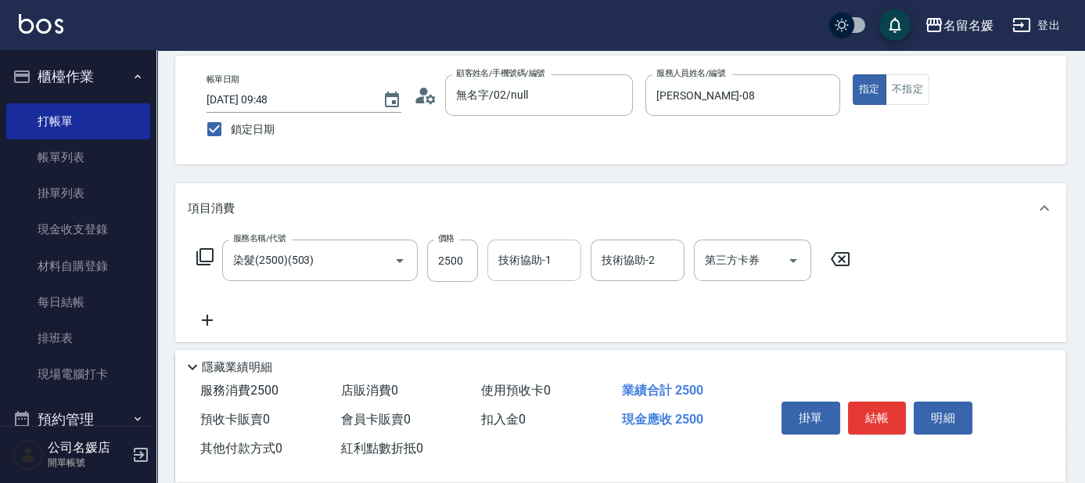
click at [521, 257] on div "技術協助-1 技術協助-1" at bounding box center [534, 259] width 94 height 41
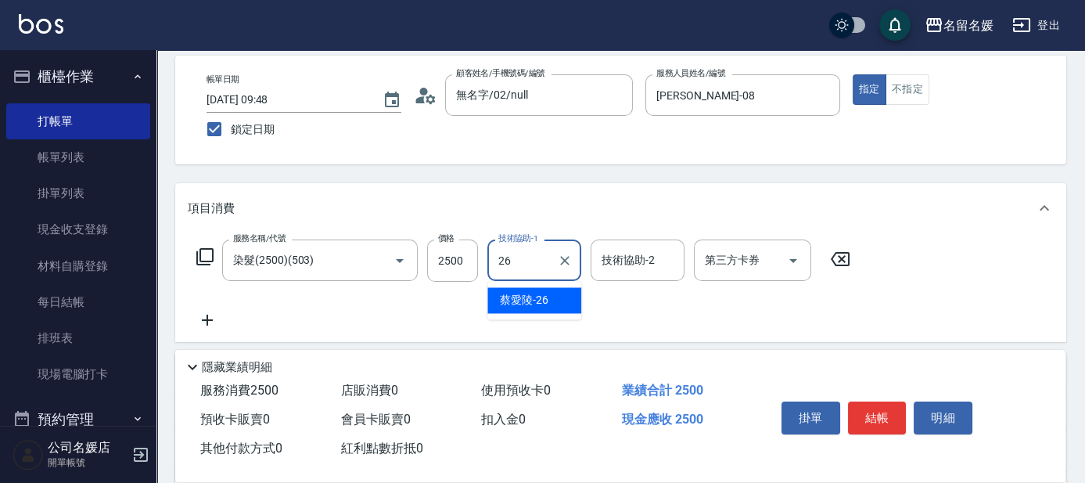
click at [548, 304] on div "[PERSON_NAME]-26" at bounding box center [534, 300] width 94 height 26
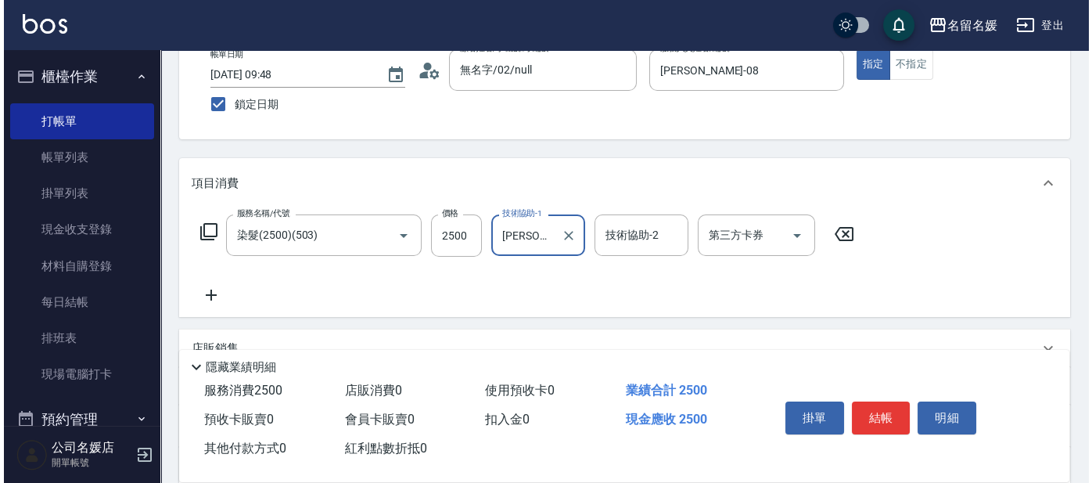
scroll to position [212, 0]
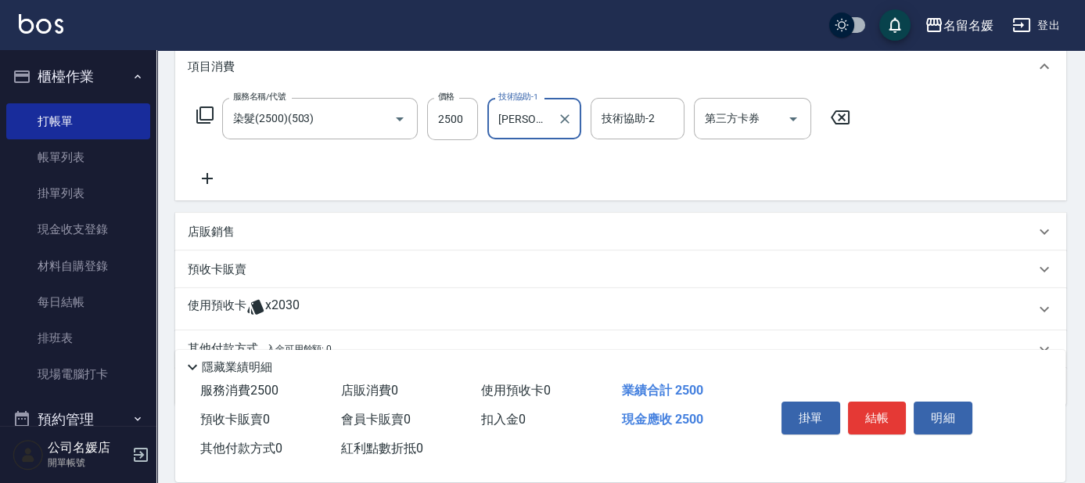
type input "[PERSON_NAME]-26"
click at [210, 179] on icon at bounding box center [207, 178] width 39 height 19
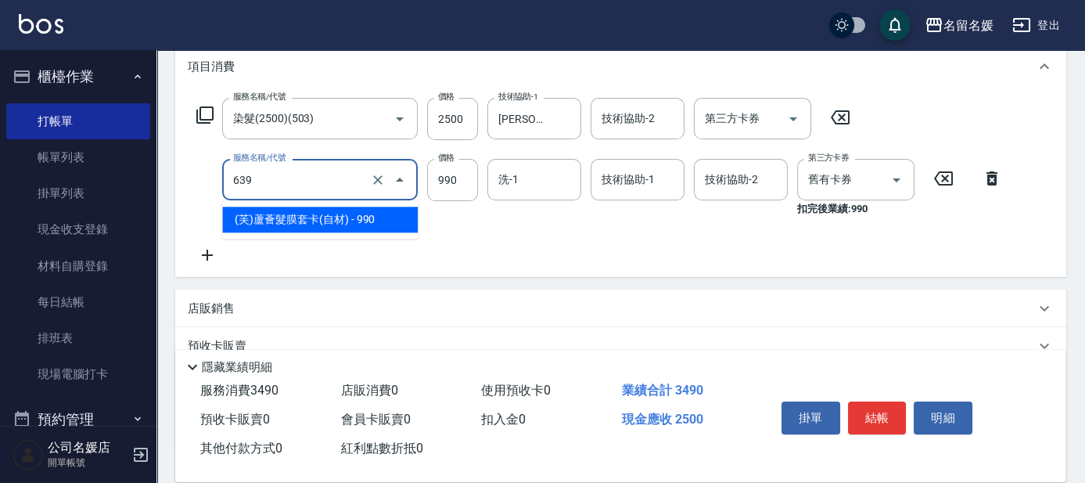
click at [322, 182] on input "639" at bounding box center [298, 179] width 138 height 27
click at [321, 219] on span "(芙)蘆薈髮膜套卡(自材) - 990" at bounding box center [320, 220] width 196 height 26
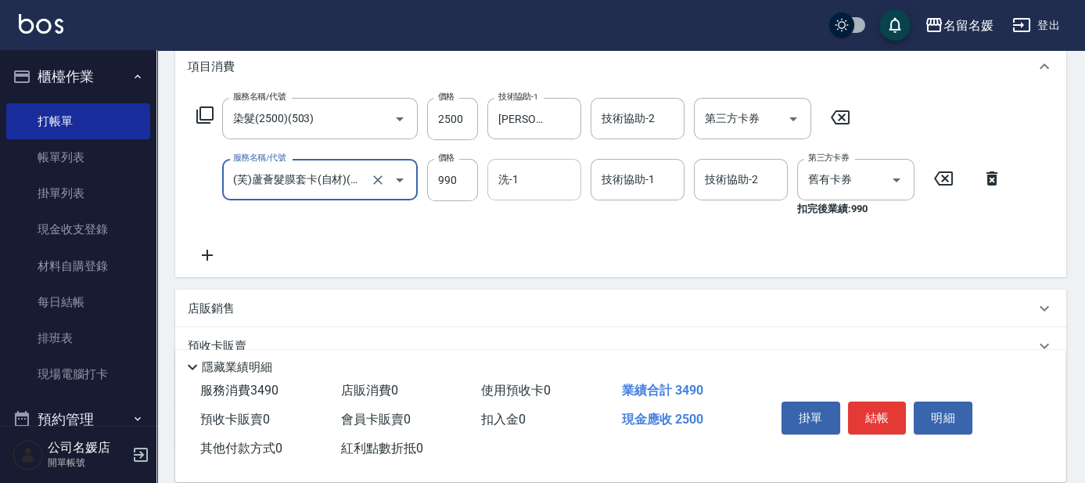
type input "(芙)蘆薈髮膜套卡(自材)(639)"
click at [545, 181] on input "洗-1" at bounding box center [534, 179] width 80 height 27
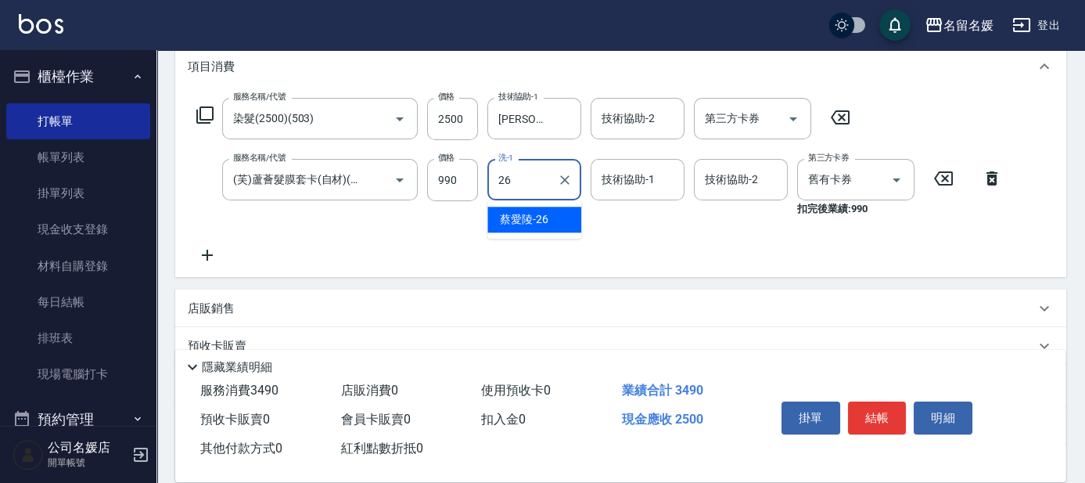
click at [533, 216] on span "[PERSON_NAME]-26" at bounding box center [524, 219] width 49 height 16
type input "[PERSON_NAME]-26"
click at [614, 174] on div "技術協助-1 技術協助-1" at bounding box center [638, 179] width 94 height 41
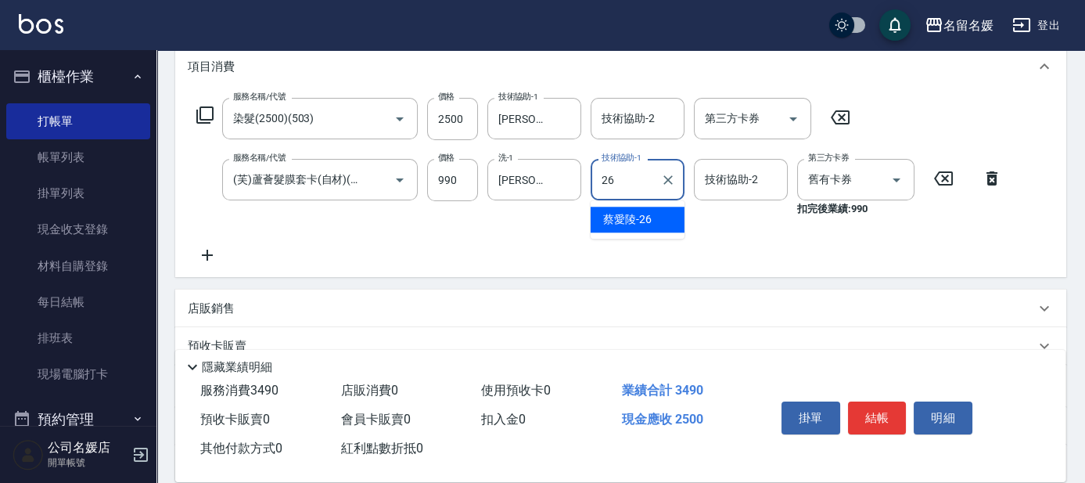
click at [629, 216] on span "[PERSON_NAME]-26" at bounding box center [627, 219] width 49 height 16
type input "[PERSON_NAME]-26"
click at [865, 407] on button "結帳" at bounding box center [877, 417] width 59 height 33
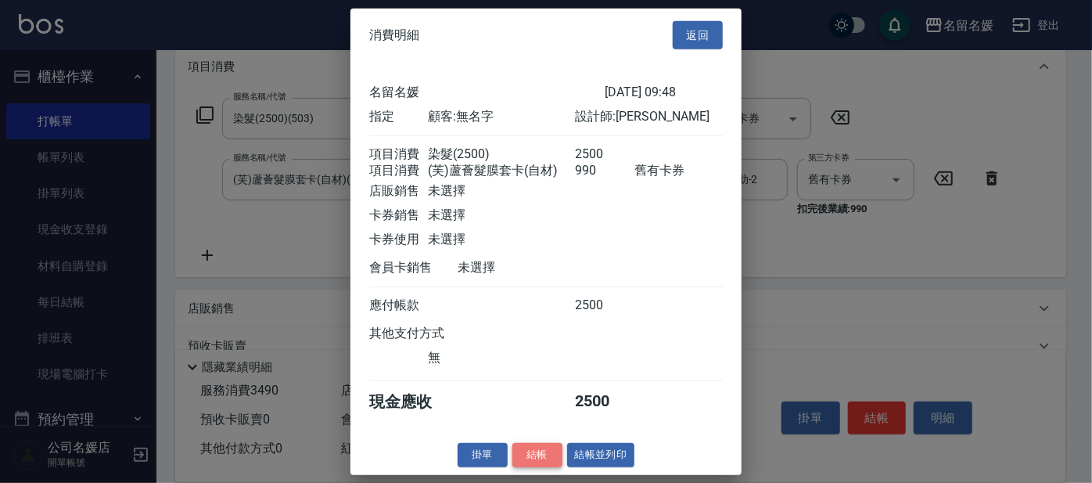
click at [536, 467] on button "結帳" at bounding box center [537, 455] width 50 height 24
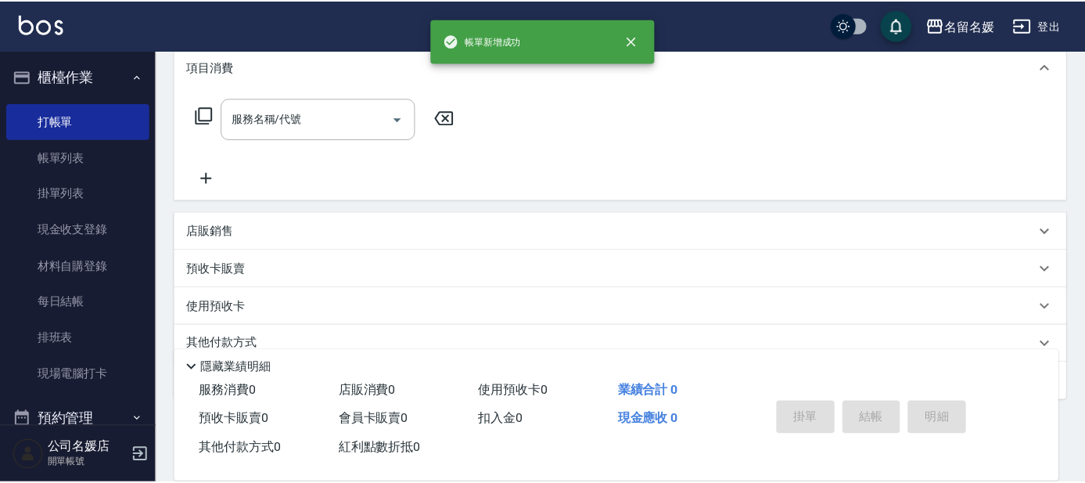
scroll to position [0, 0]
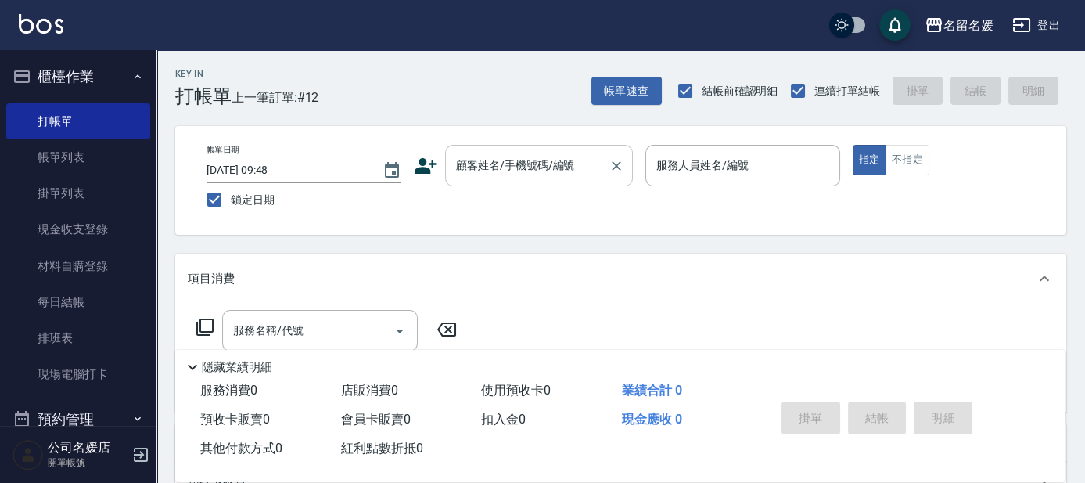
click at [521, 164] on input "顧客姓名/手機號碼/編號" at bounding box center [527, 165] width 150 height 27
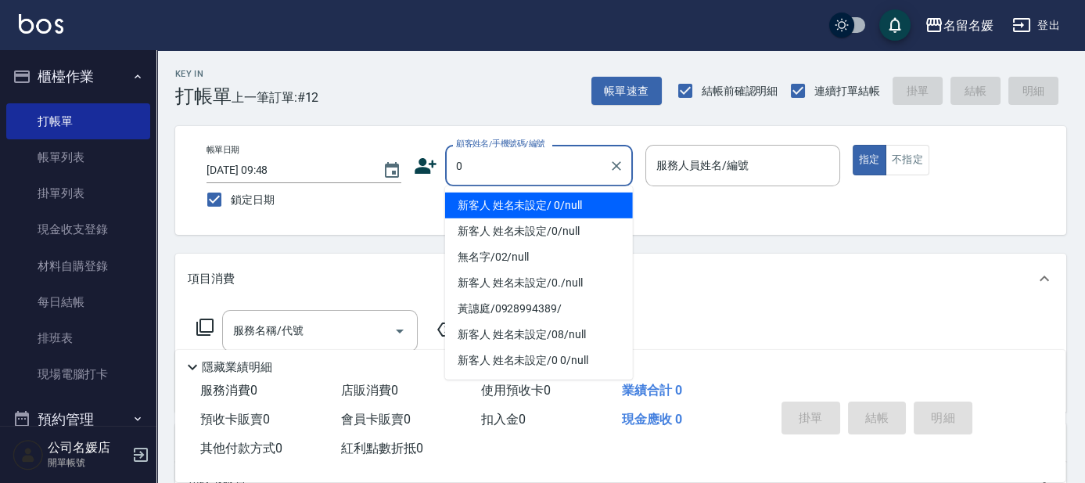
type input "新客人 姓名未設定/ 0/null"
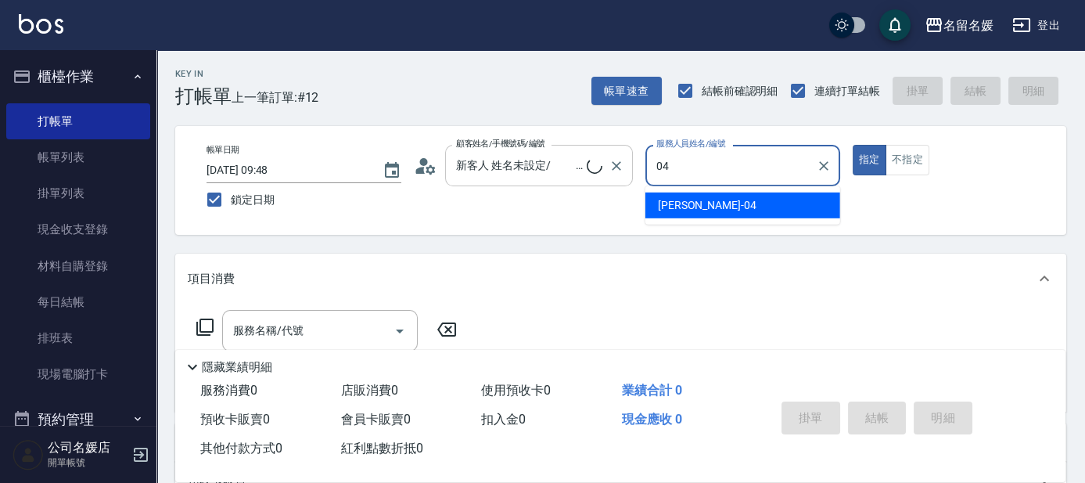
type input "04"
type button "true"
type input "新客人 姓名未設定/0/null"
type input "[PERSON_NAME]-04"
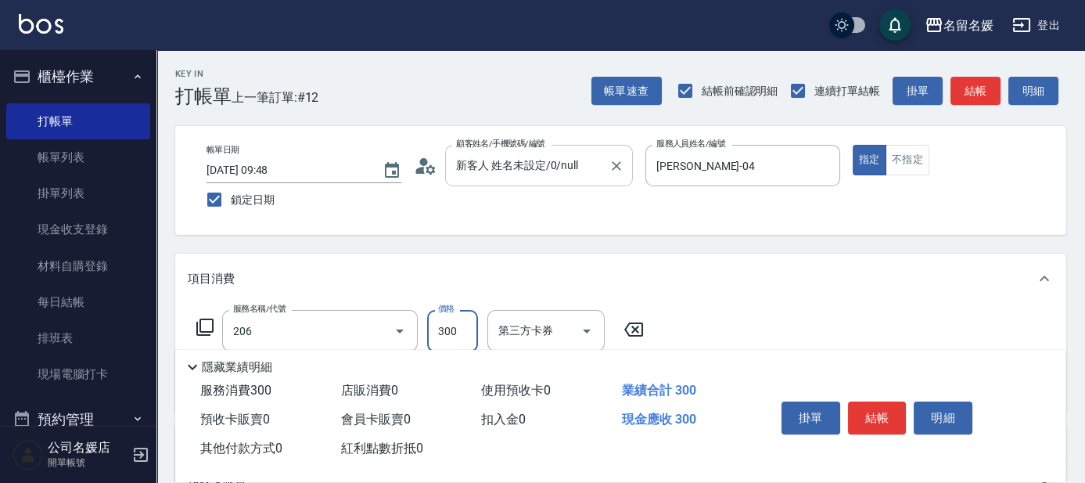
type input "洗髮[300](206)"
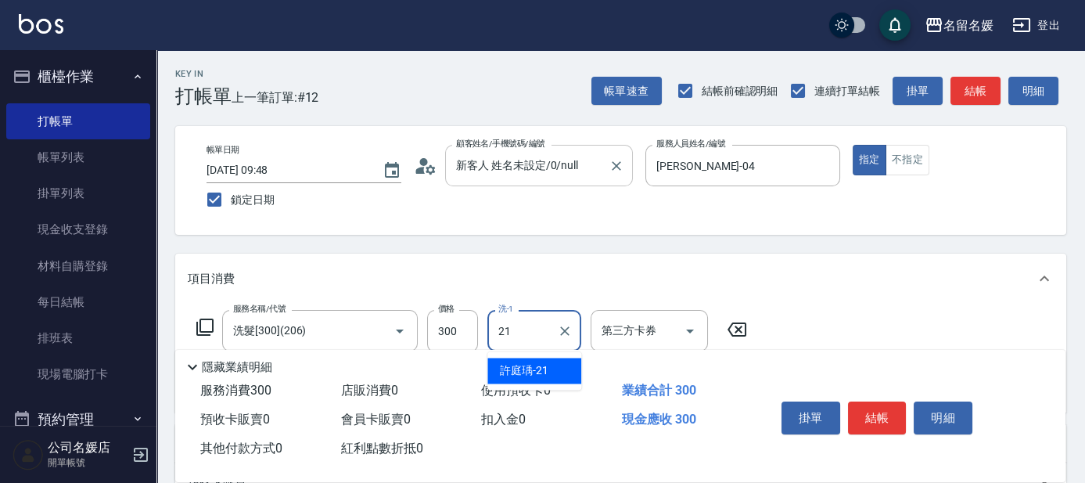
type input "[PERSON_NAME]-21"
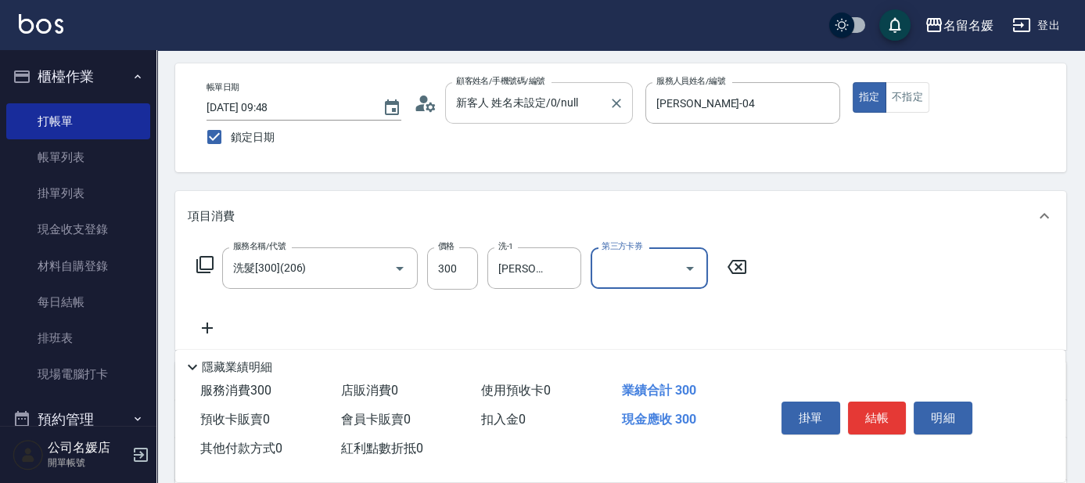
scroll to position [70, 0]
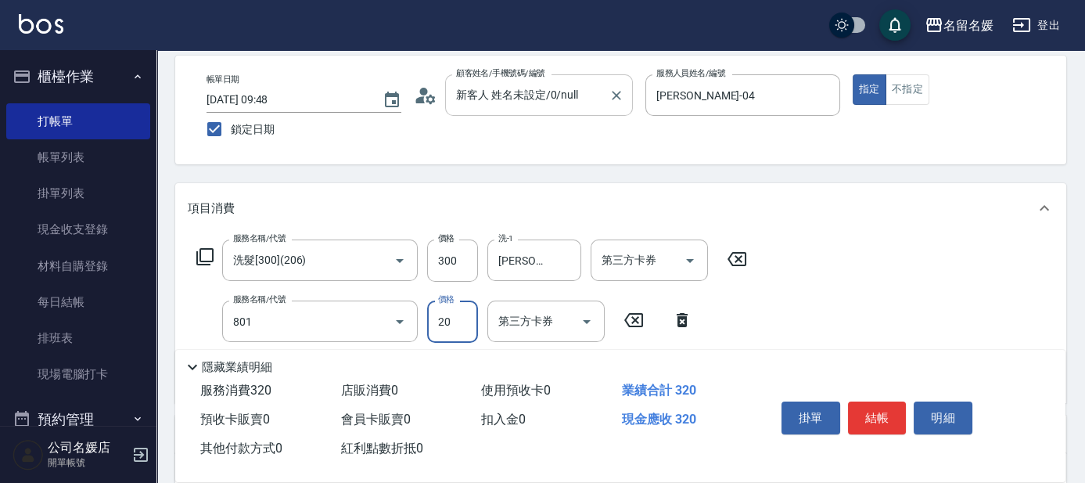
type input "潤絲(801)"
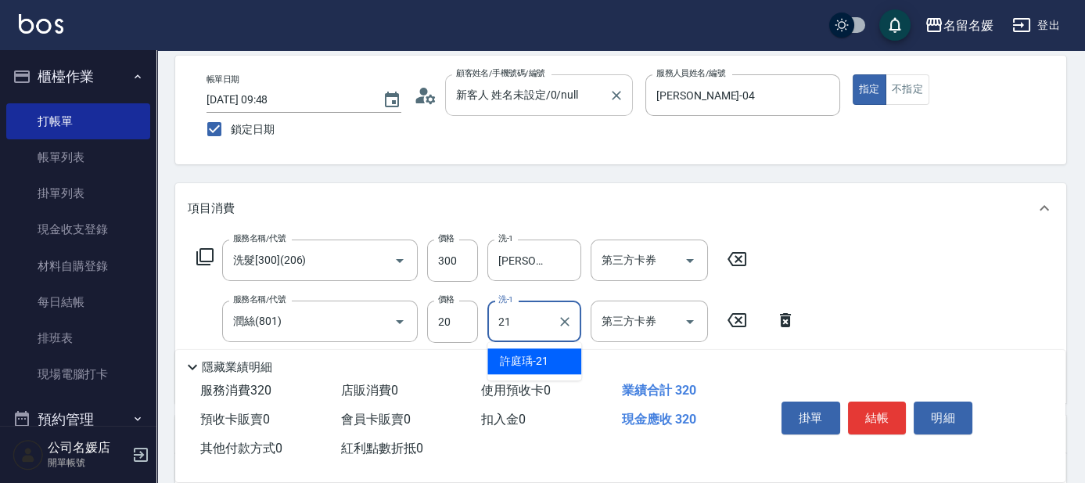
type input "[PERSON_NAME]-21"
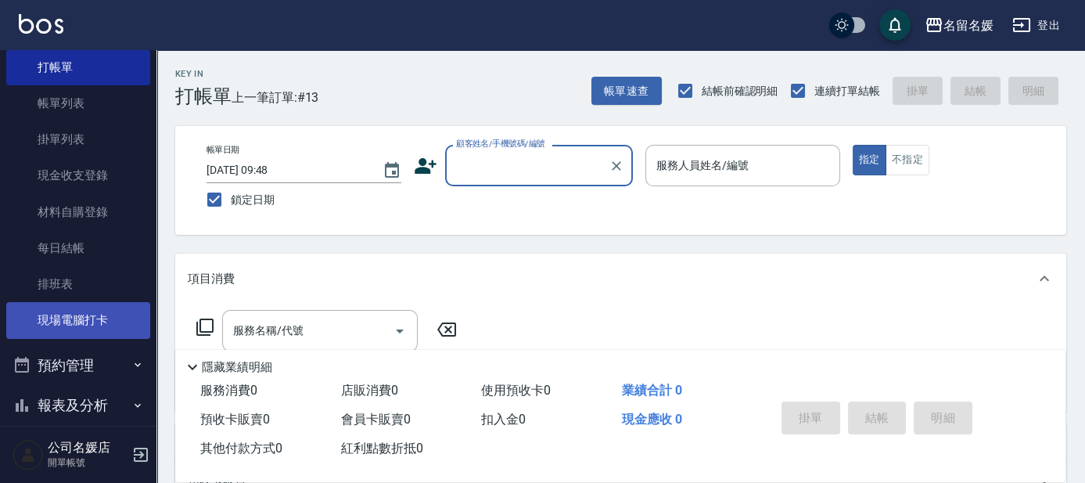
scroll to position [142, 0]
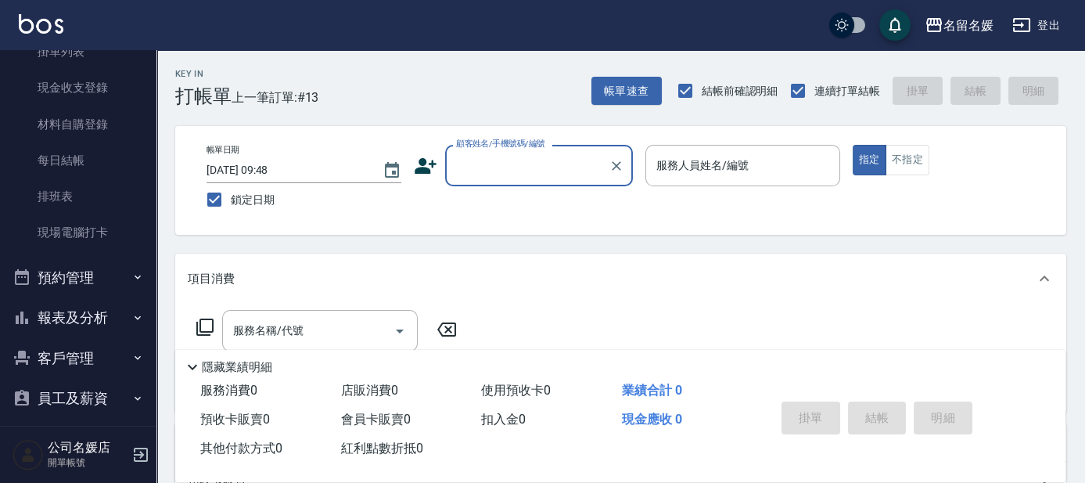
click at [113, 315] on button "報表及分析" at bounding box center [78, 317] width 144 height 41
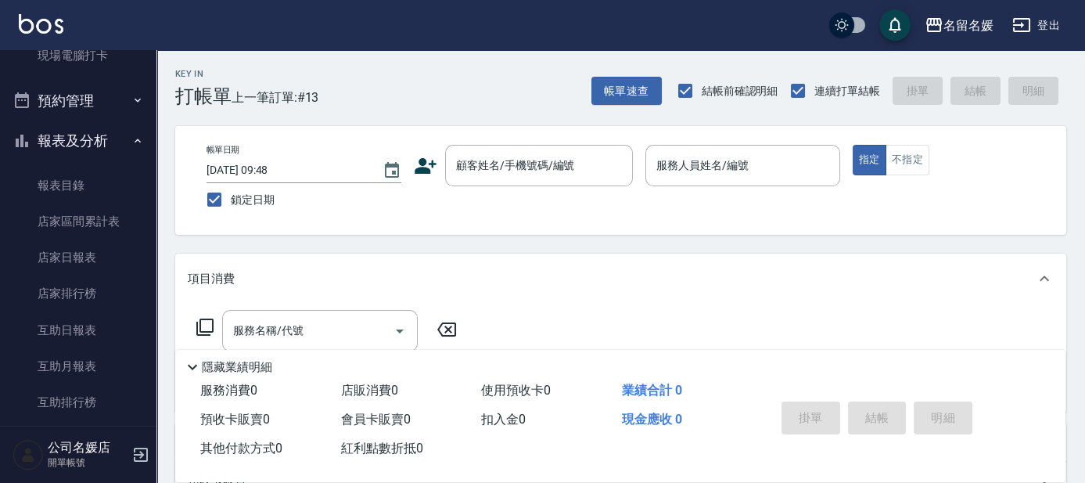
scroll to position [355, 0]
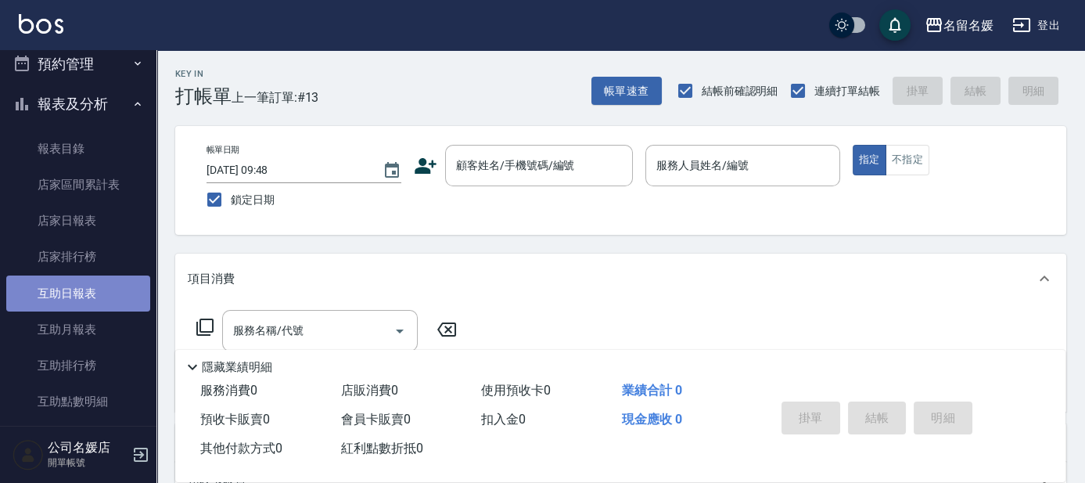
click at [106, 292] on link "互助日報表" at bounding box center [78, 293] width 144 height 36
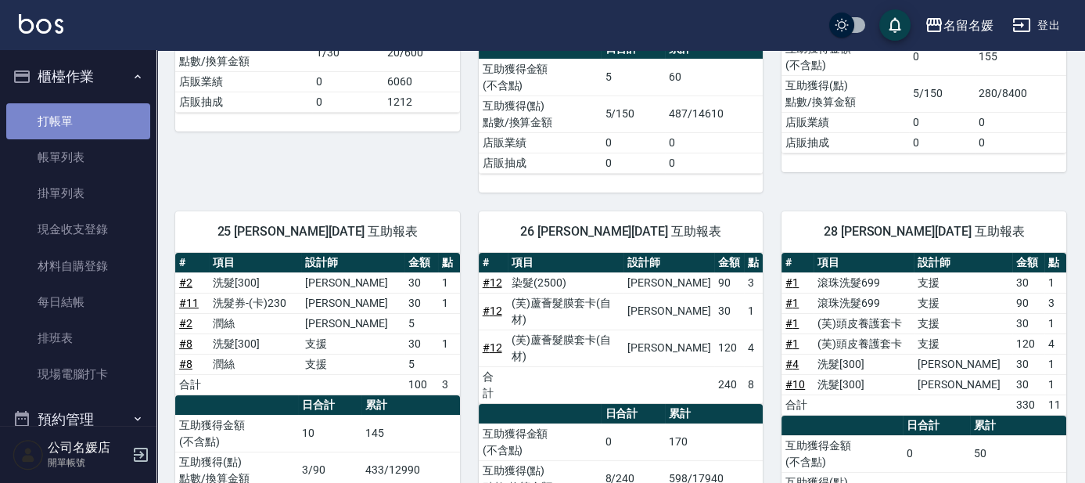
click at [83, 121] on link "打帳單" at bounding box center [78, 121] width 144 height 36
